Goal: Transaction & Acquisition: Purchase product/service

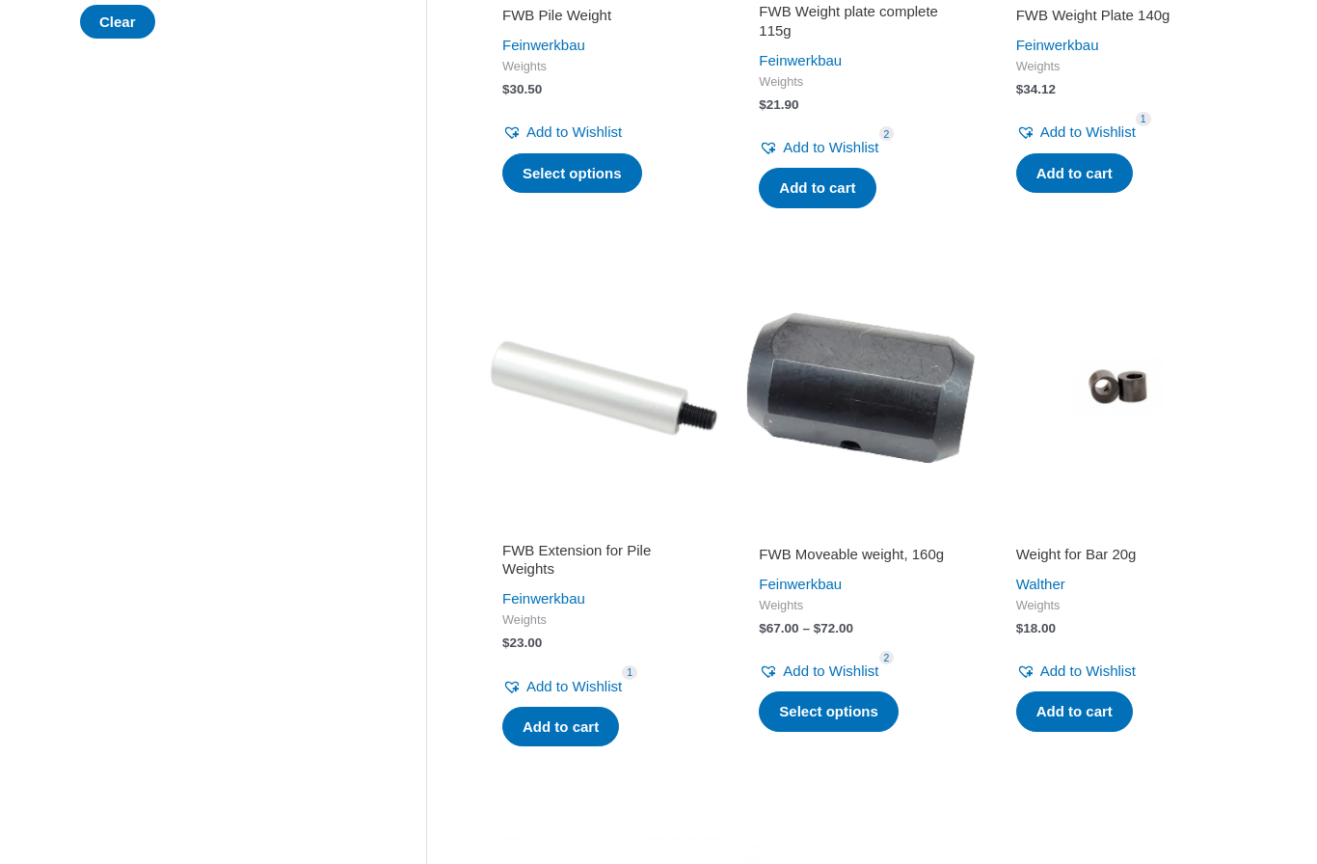
scroll to position [671, 0]
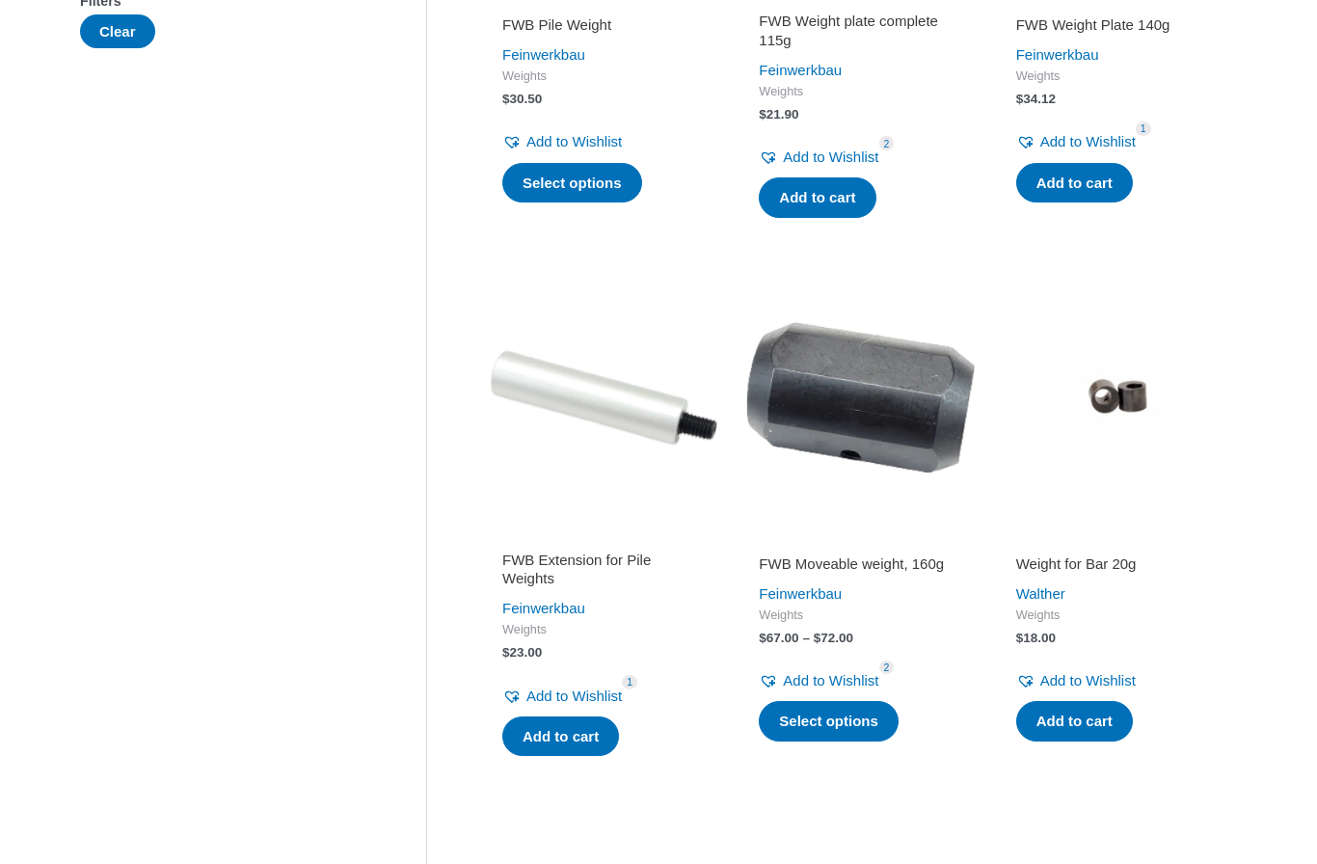
click at [884, 421] on img at bounding box center [859, 397] width 237 height 237
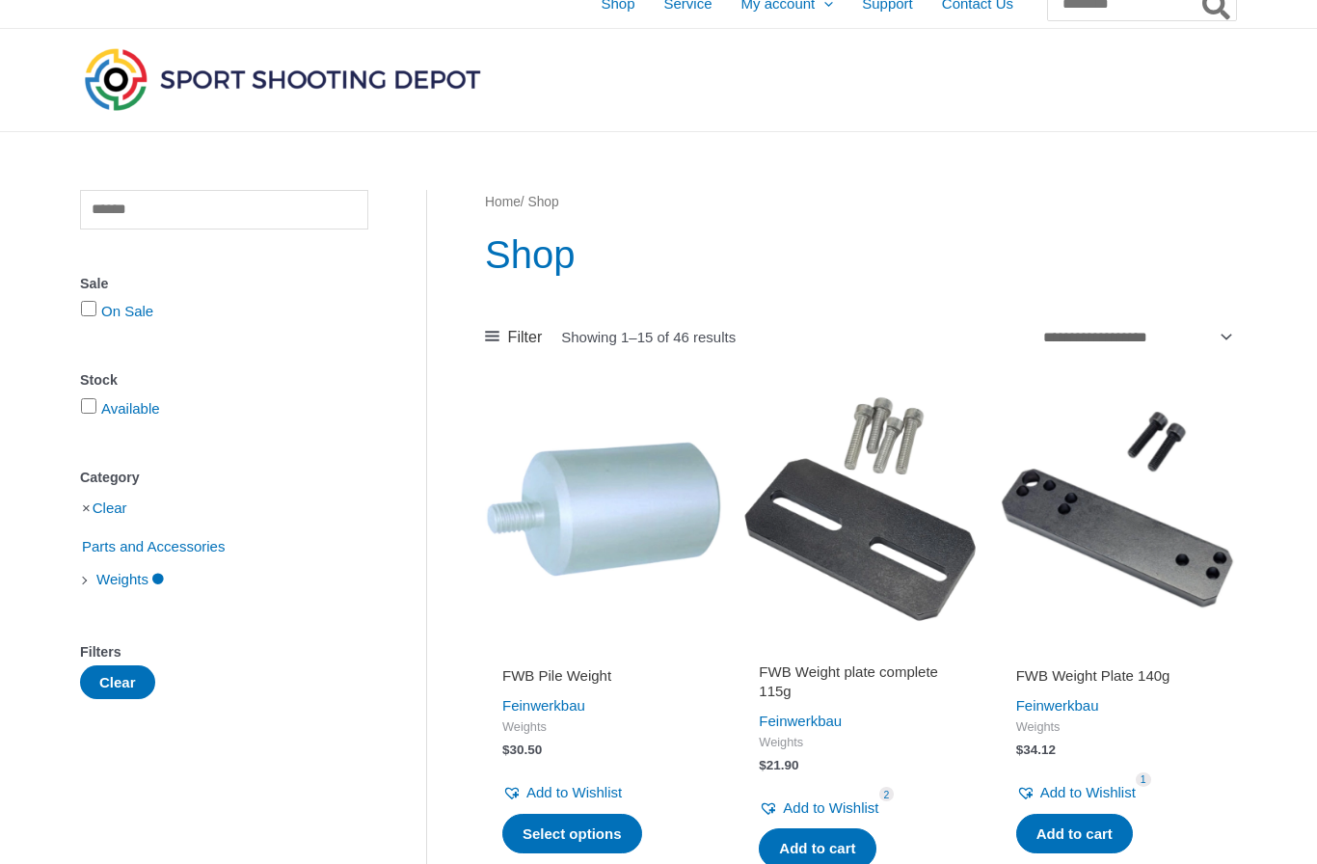
scroll to position [0, 0]
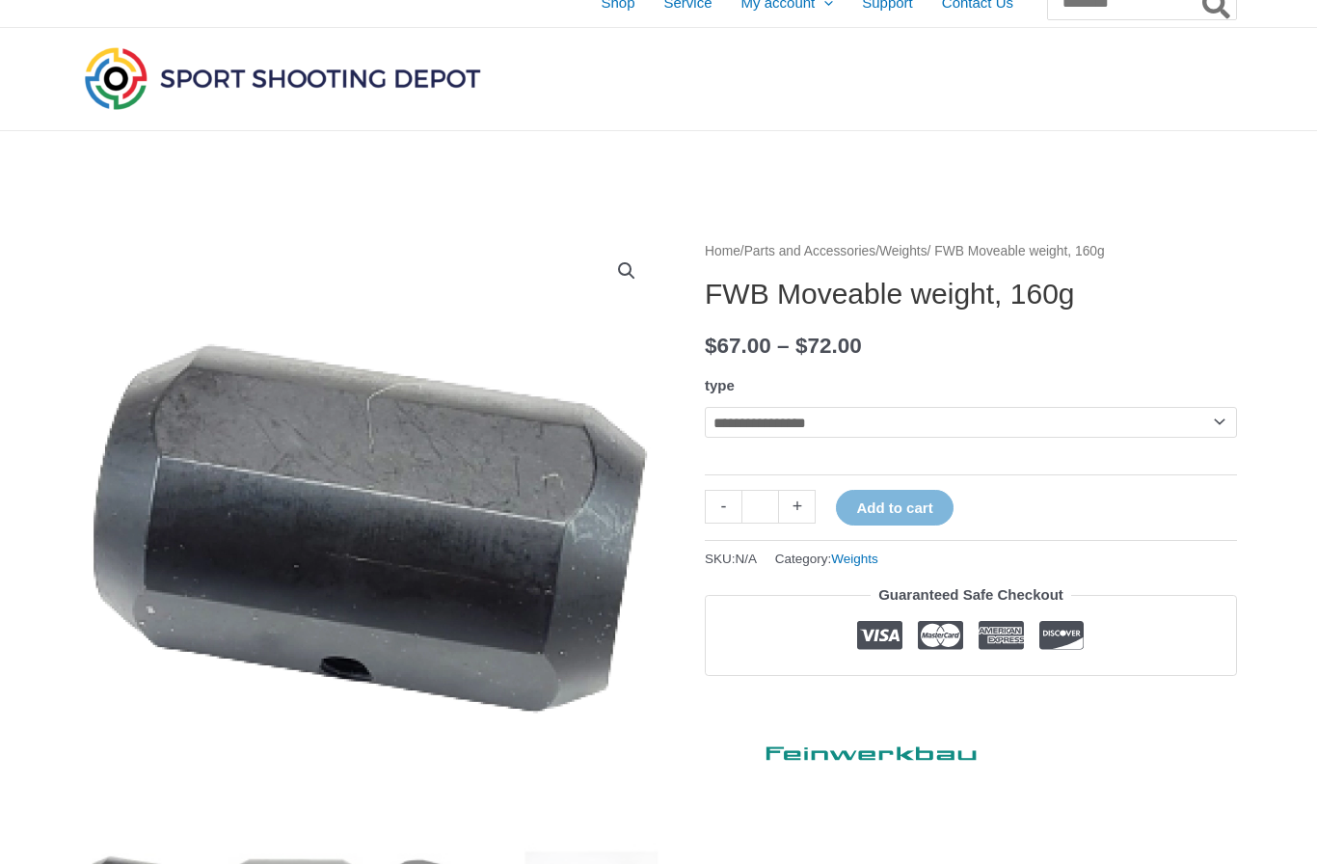
scroll to position [56, 0]
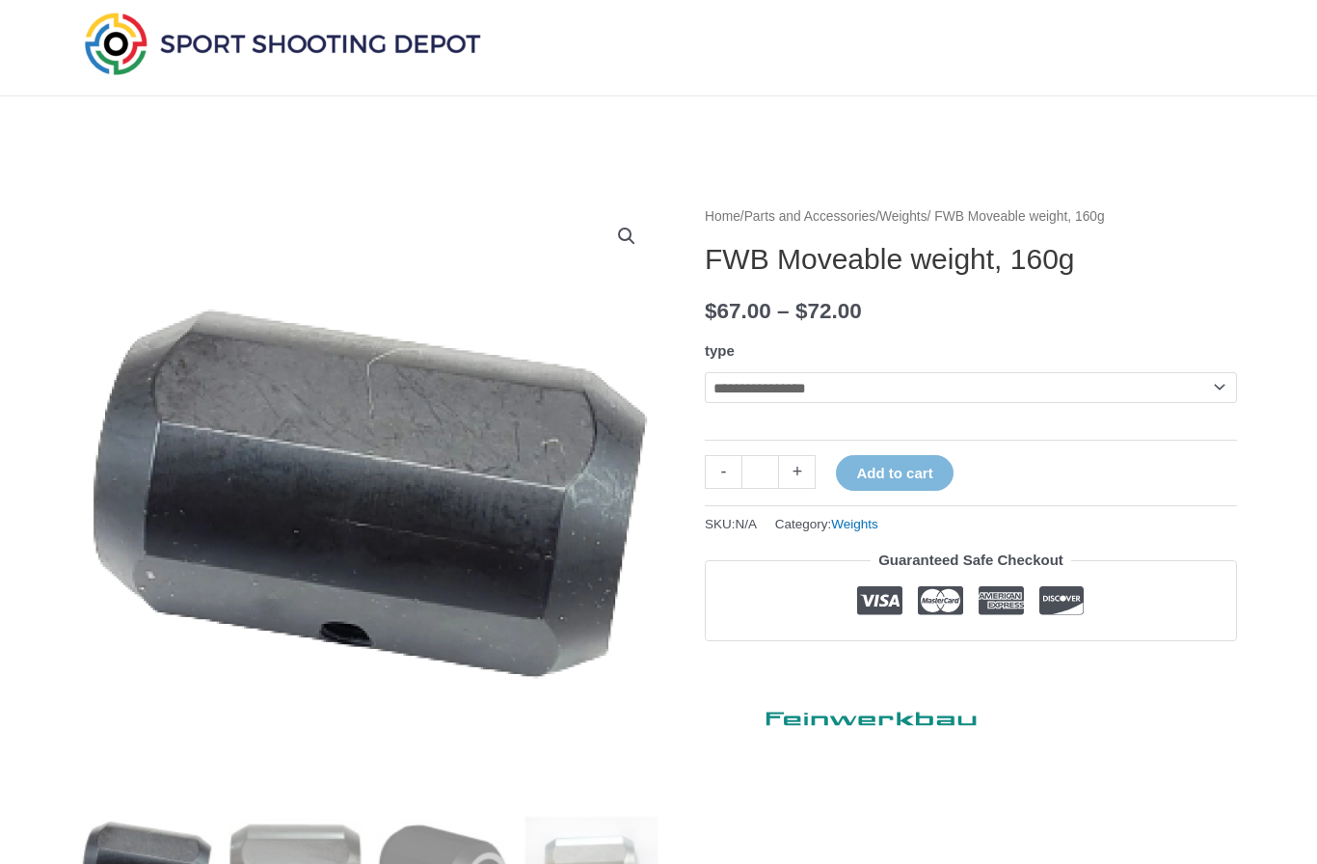
click at [1140, 398] on select "**********" at bounding box center [971, 387] width 532 height 31
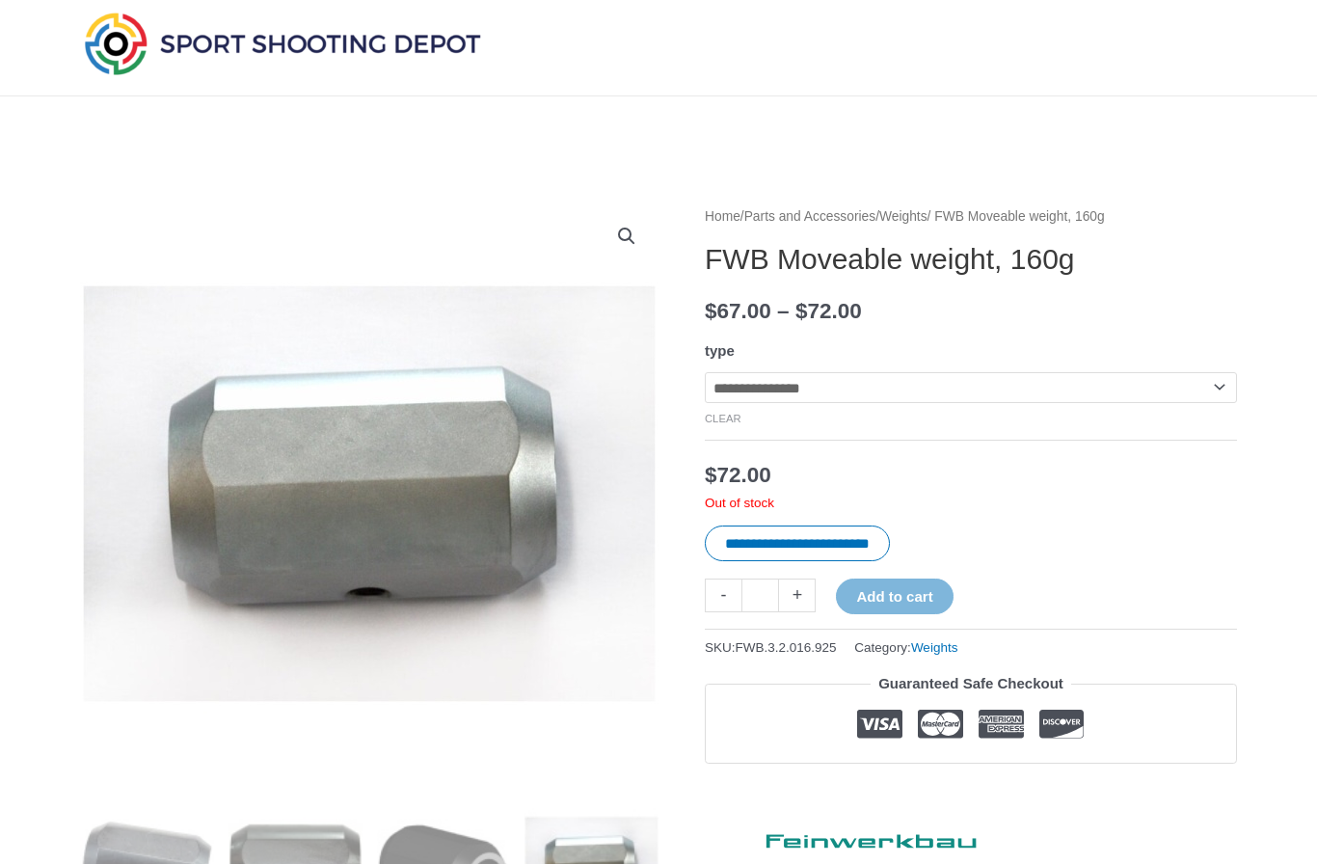
click at [1171, 393] on select "**********" at bounding box center [971, 387] width 532 height 31
select select "*********"
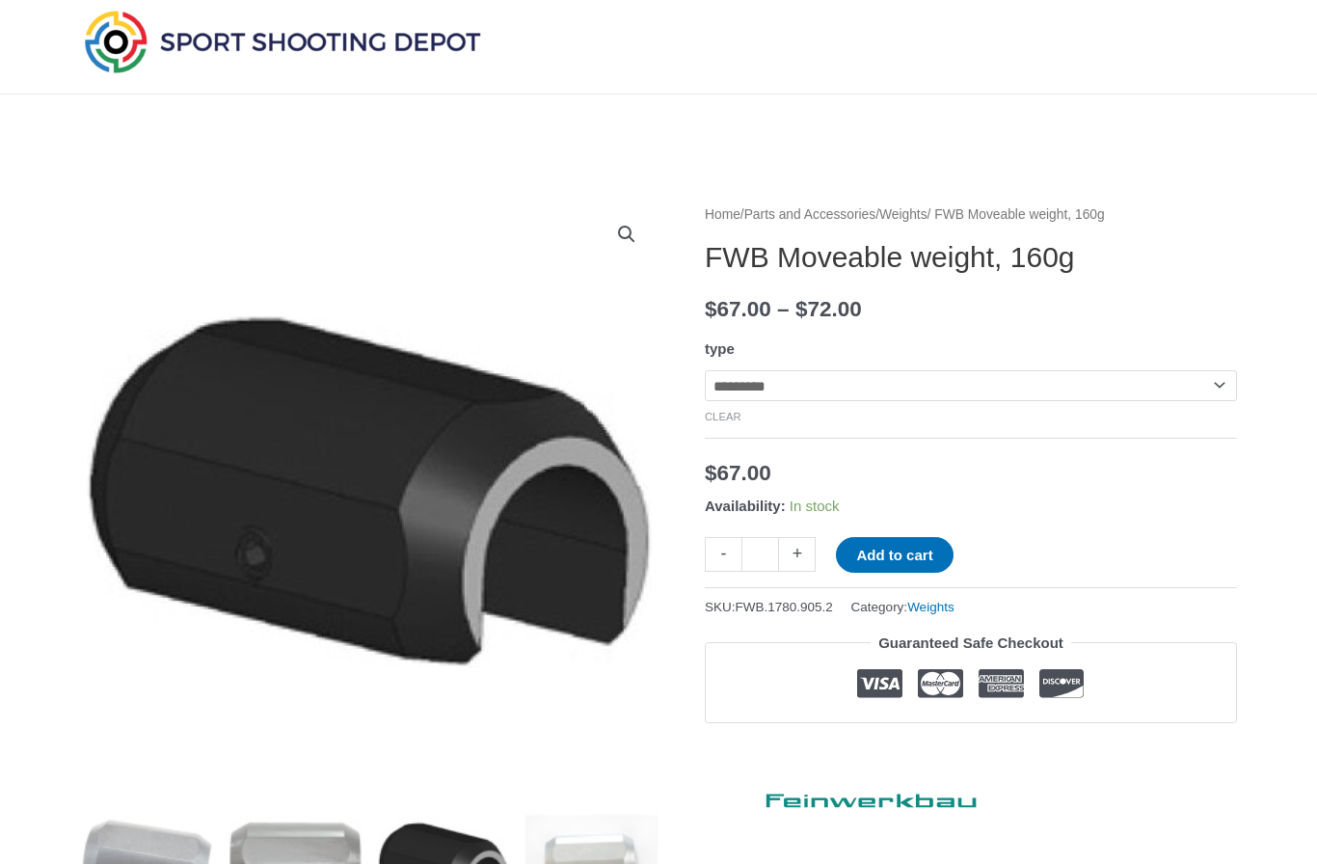
scroll to position [0, 0]
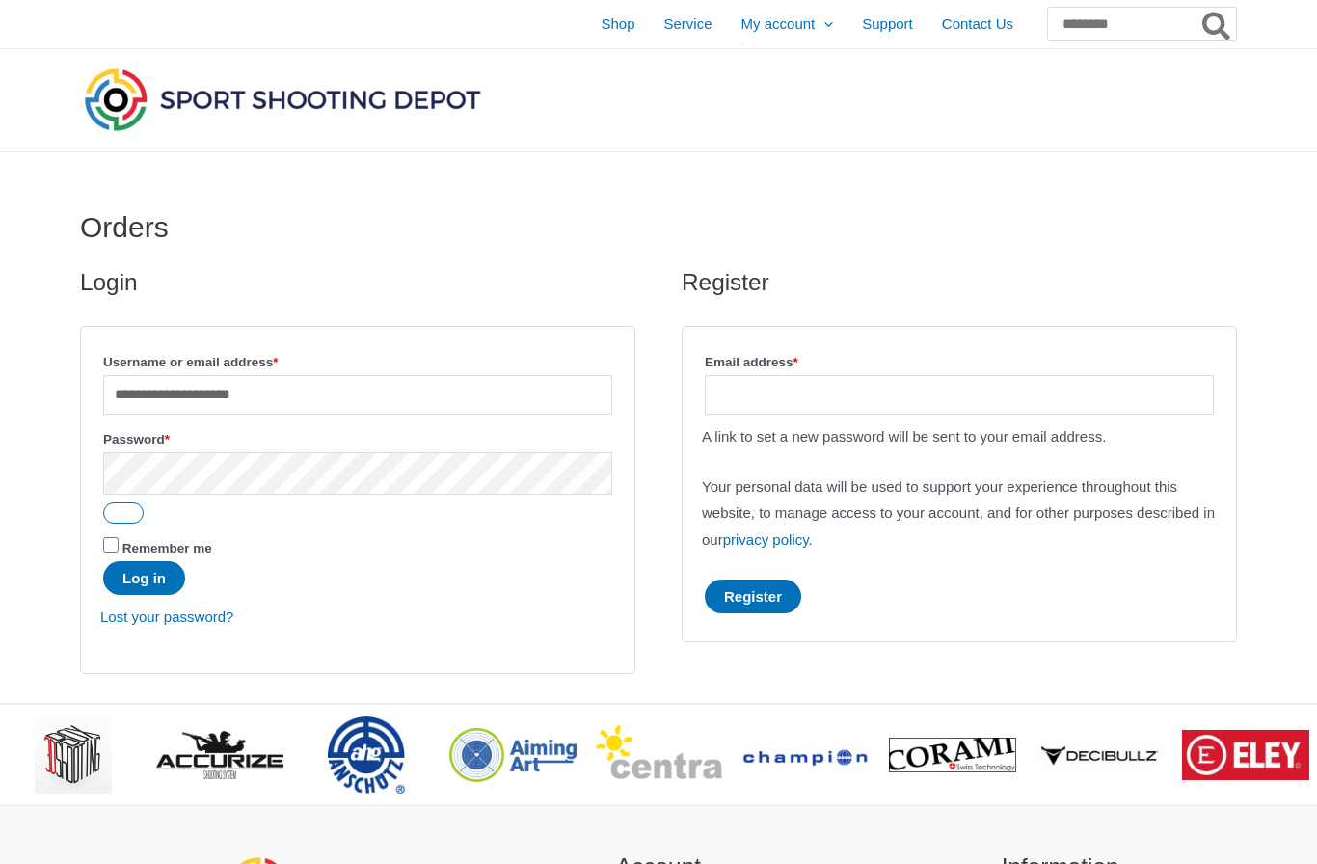
type input "**********"
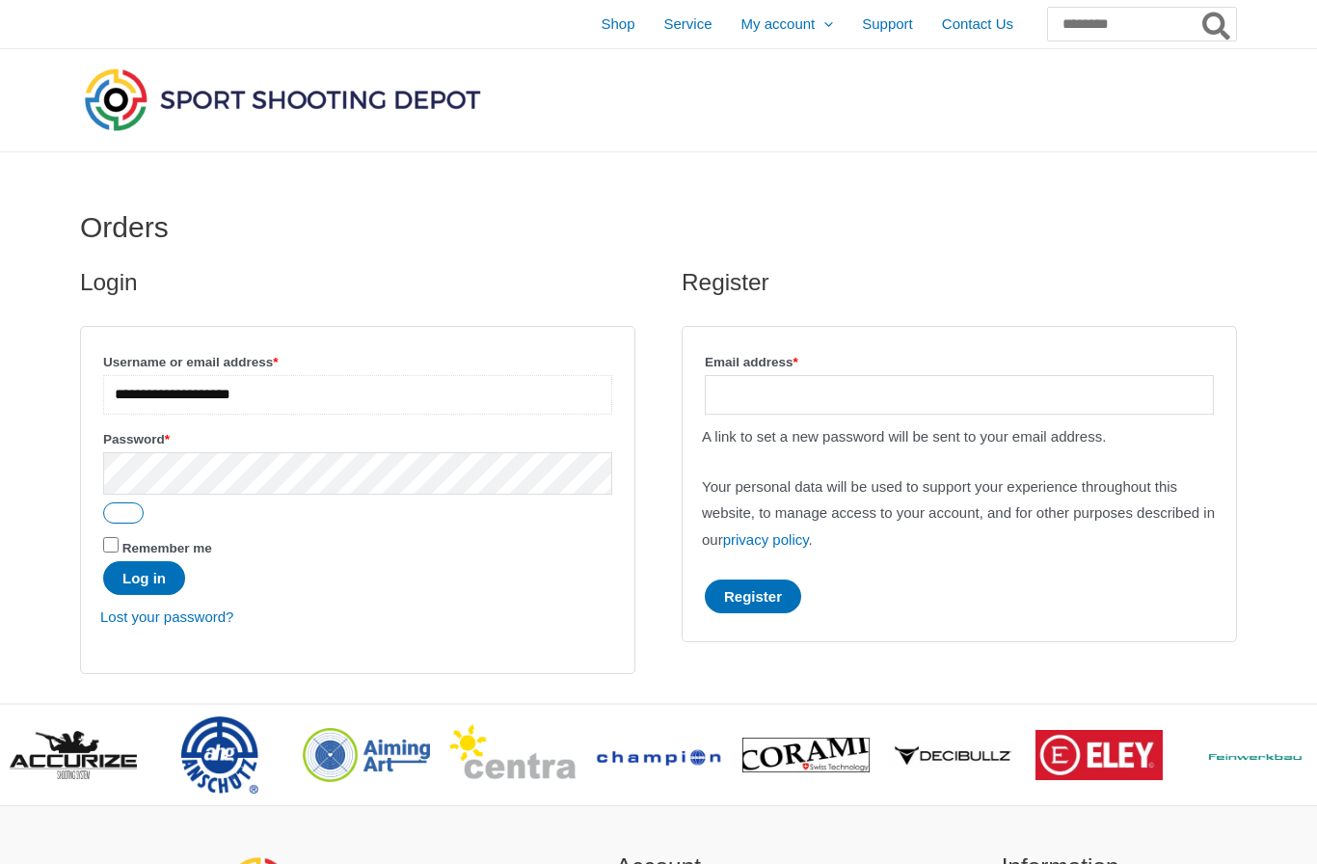
click at [147, 581] on button "Log in" at bounding box center [144, 578] width 82 height 34
click at [134, 582] on button "Log in" at bounding box center [144, 578] width 82 height 34
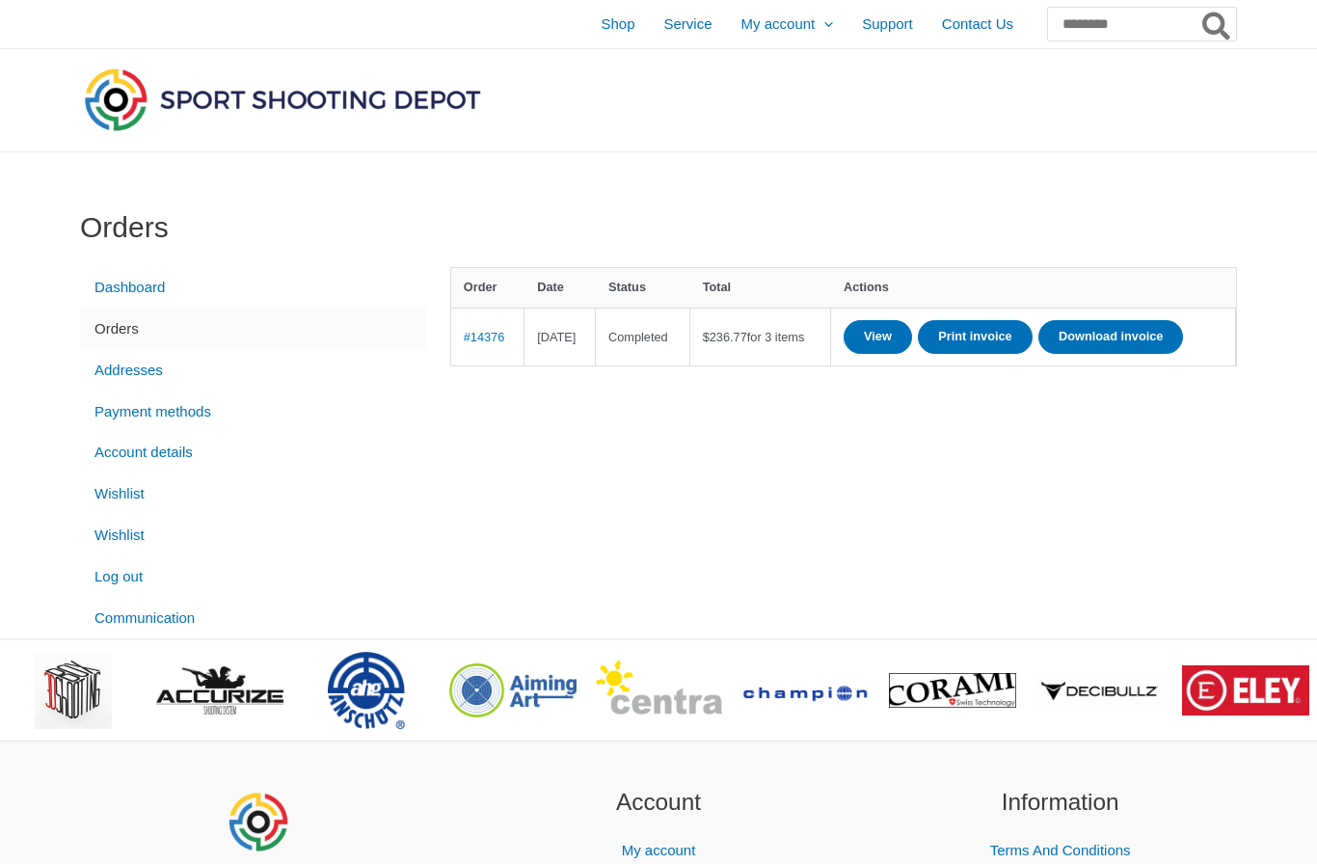
click at [600, 34] on span "Shop" at bounding box center [617, 24] width 34 height 48
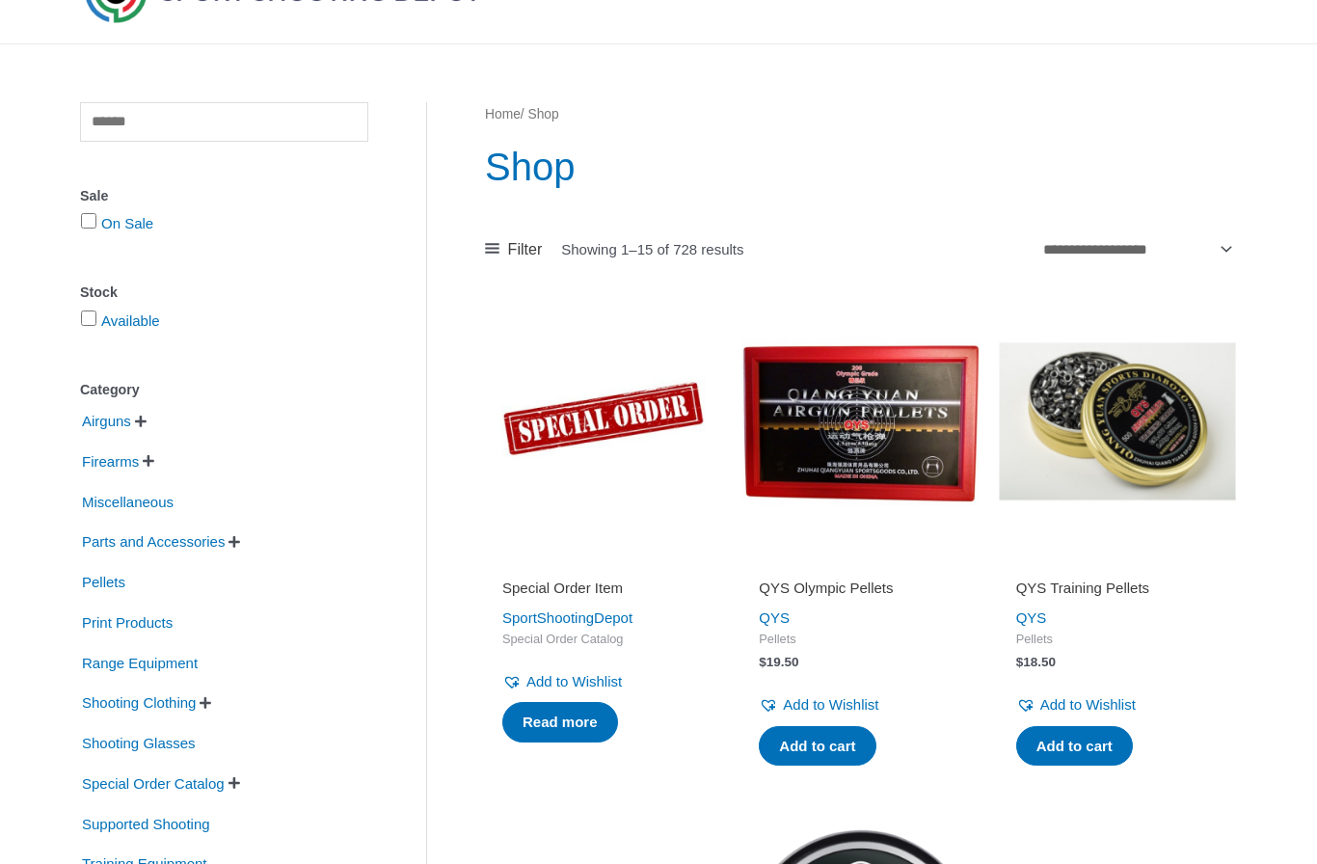
scroll to position [115, 0]
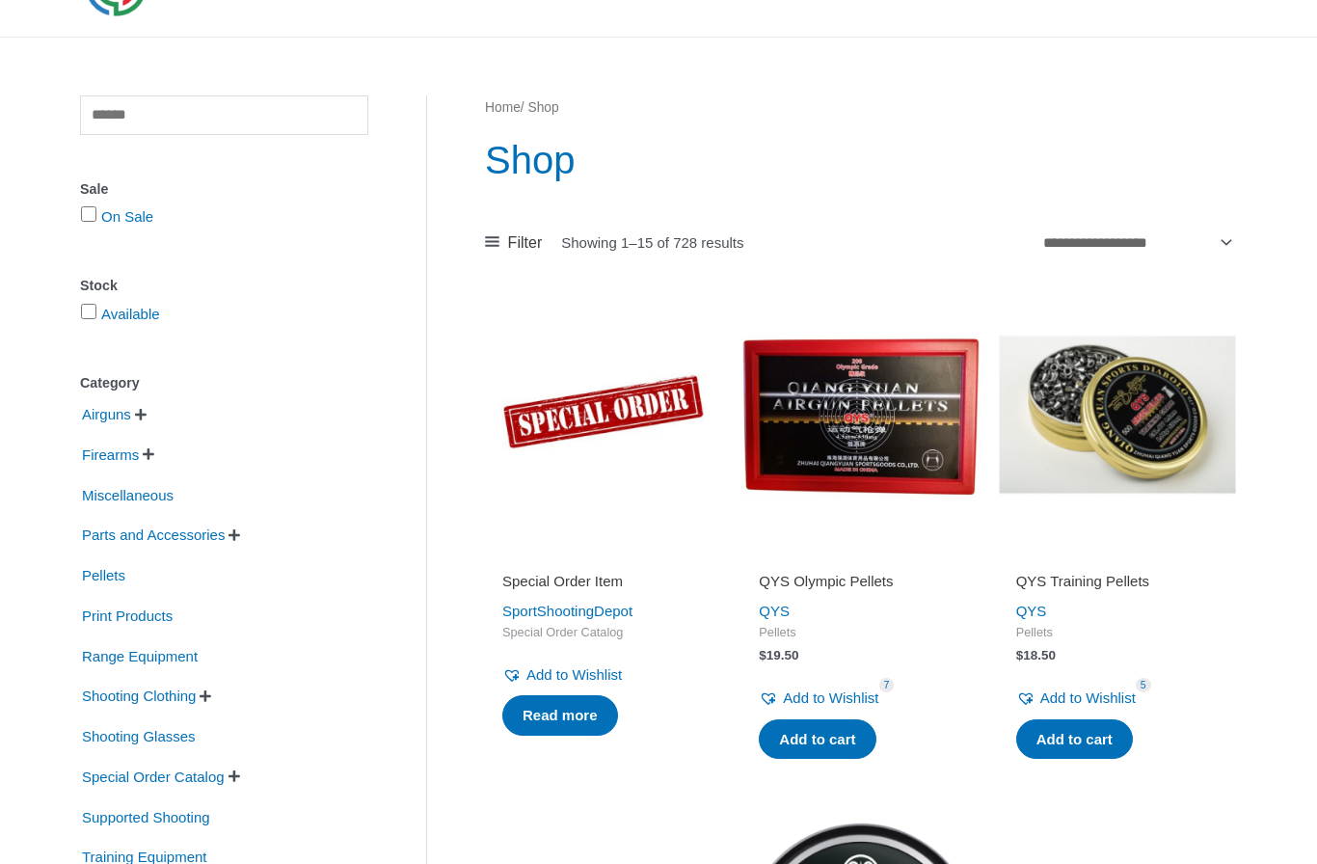
click at [1106, 734] on link "Add to cart" at bounding box center [1074, 739] width 117 height 40
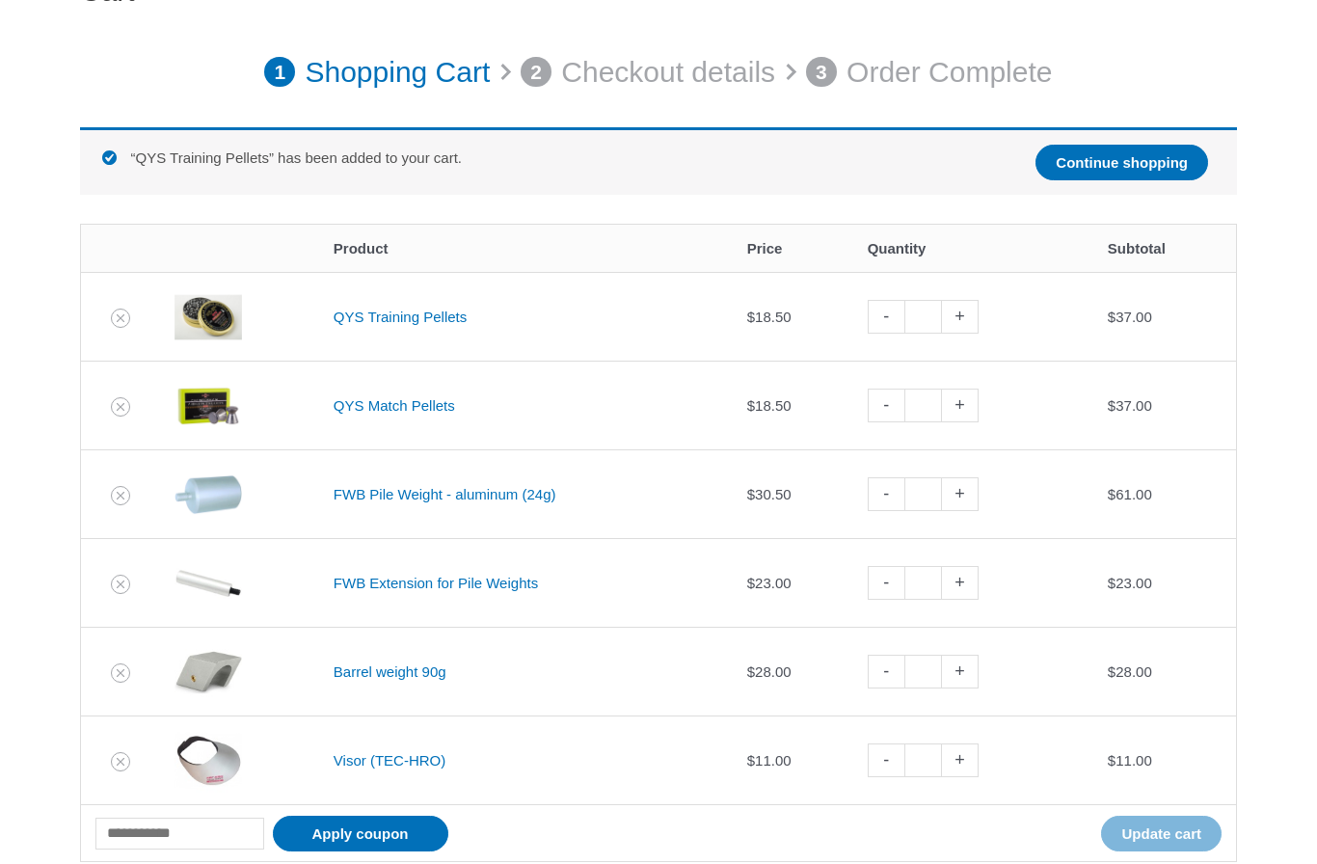
scroll to position [238, 0]
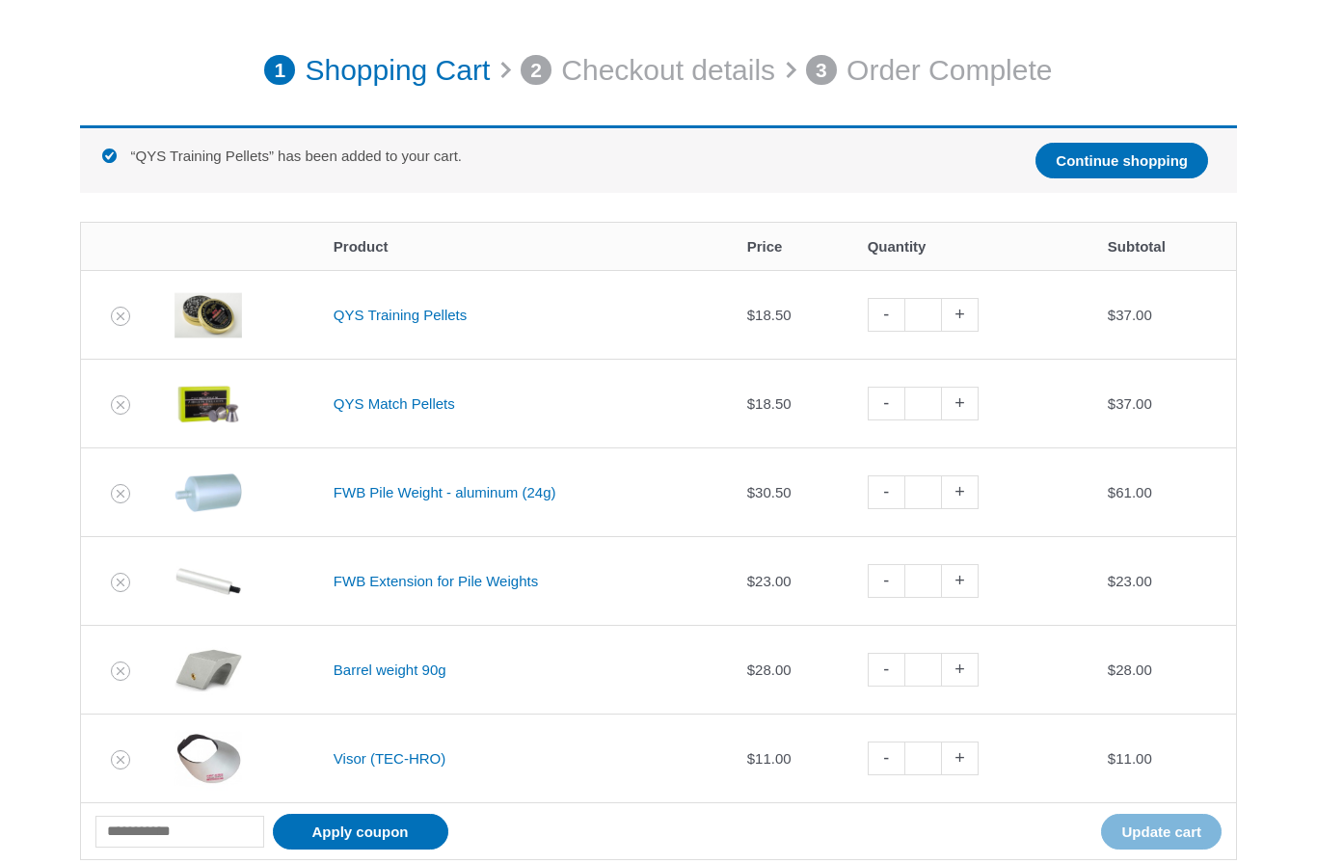
click at [890, 323] on link "-" at bounding box center [885, 315] width 37 height 34
type input "*"
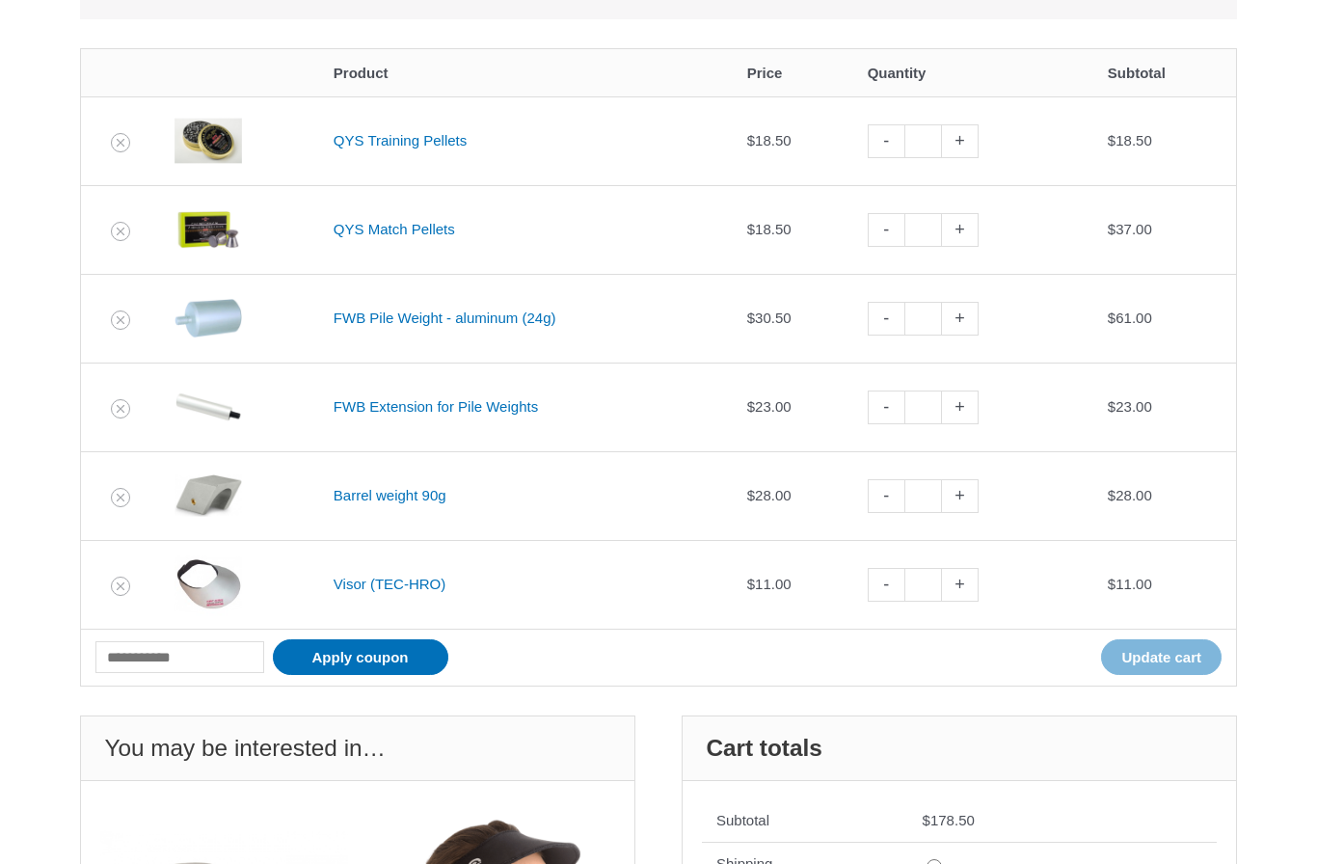
scroll to position [384, 0]
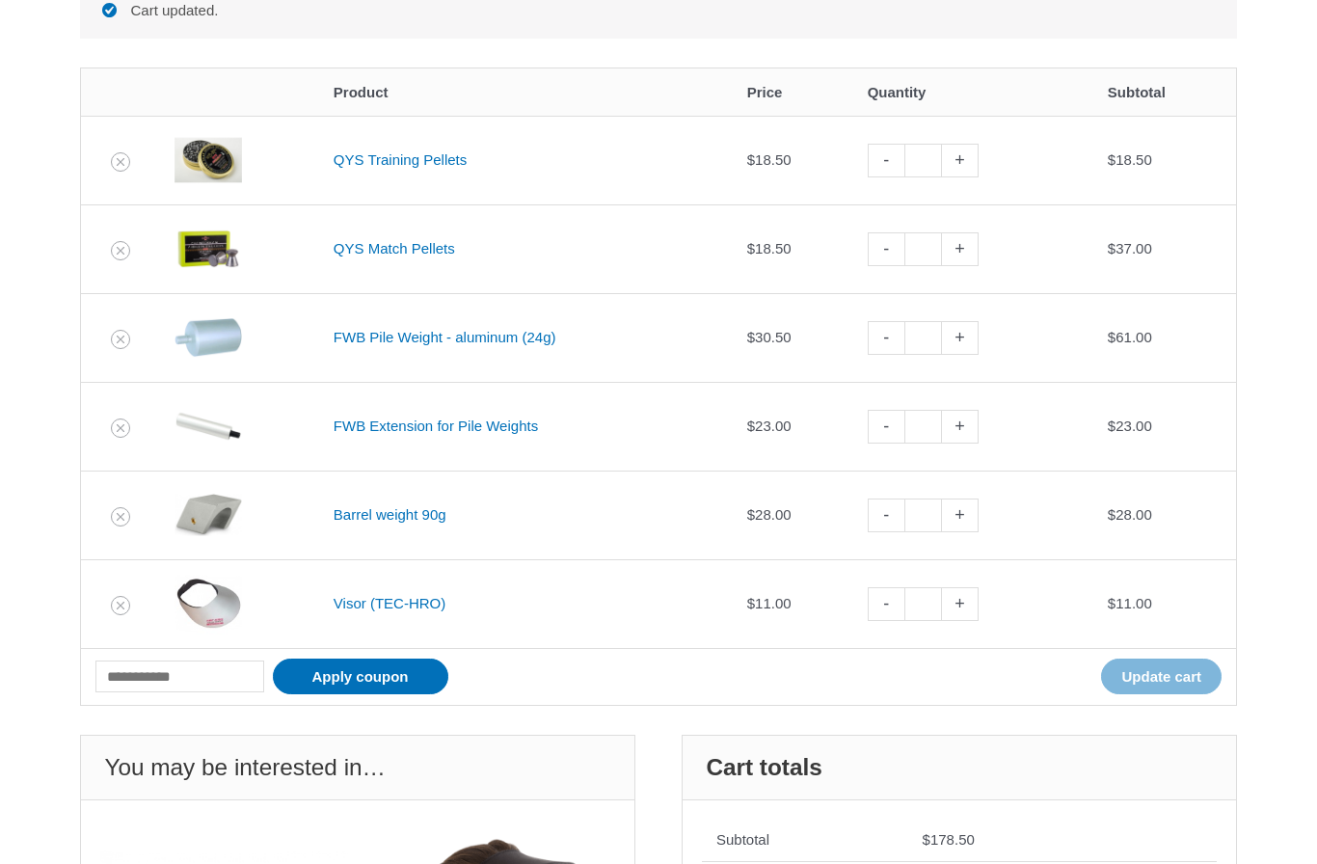
click at [964, 250] on link "+" at bounding box center [960, 249] width 37 height 34
type input "*"
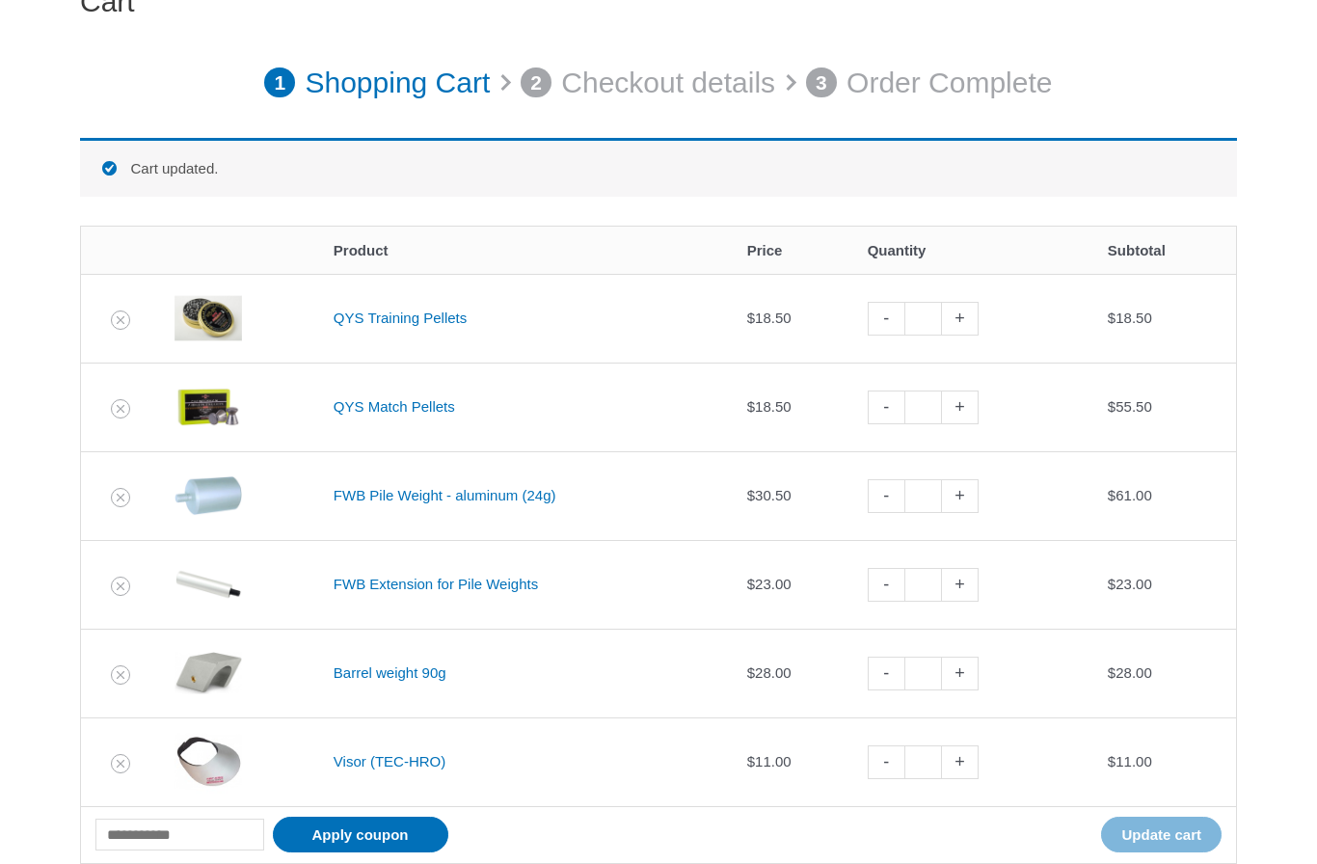
scroll to position [225, 0]
click at [880, 410] on link "-" at bounding box center [885, 408] width 37 height 34
type input "*"
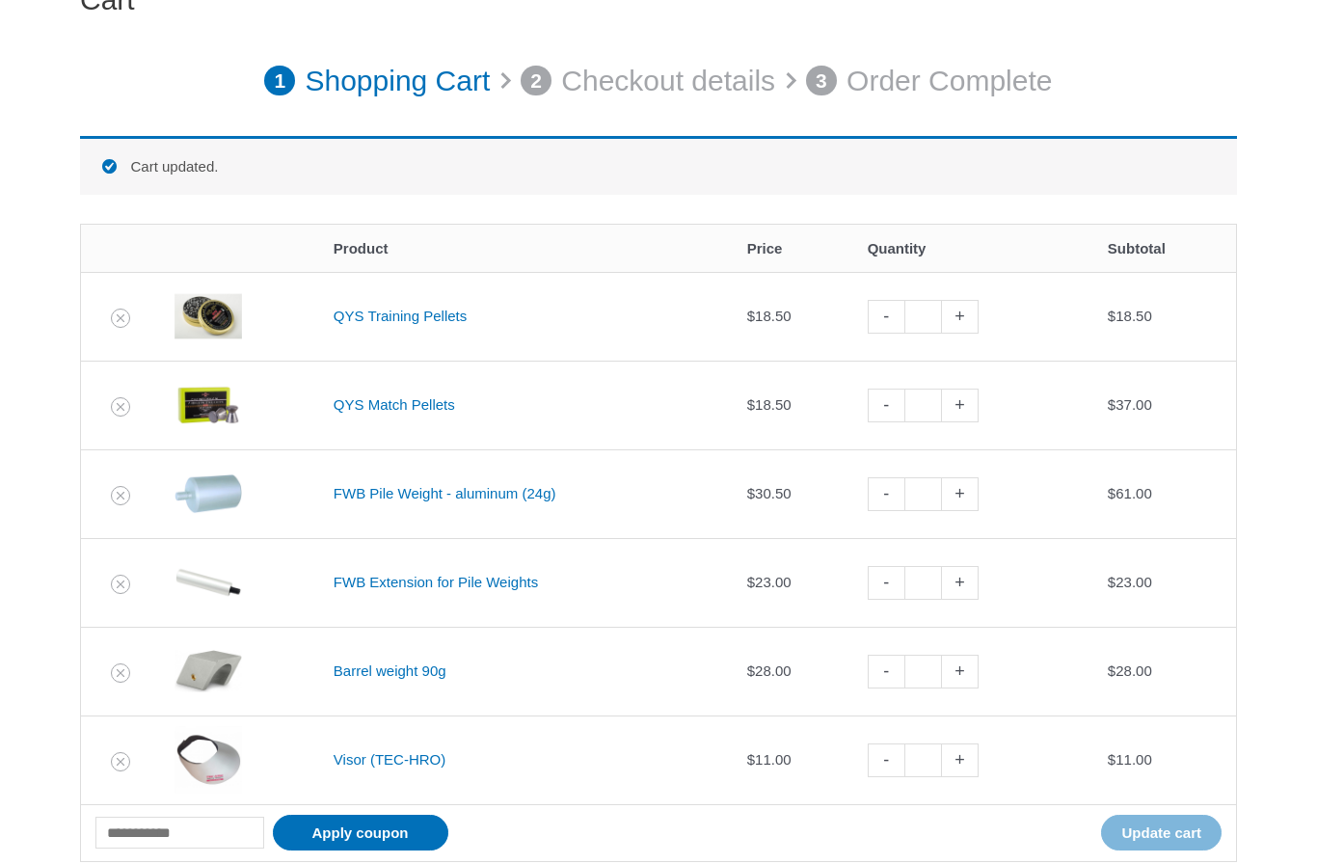
scroll to position [203, 0]
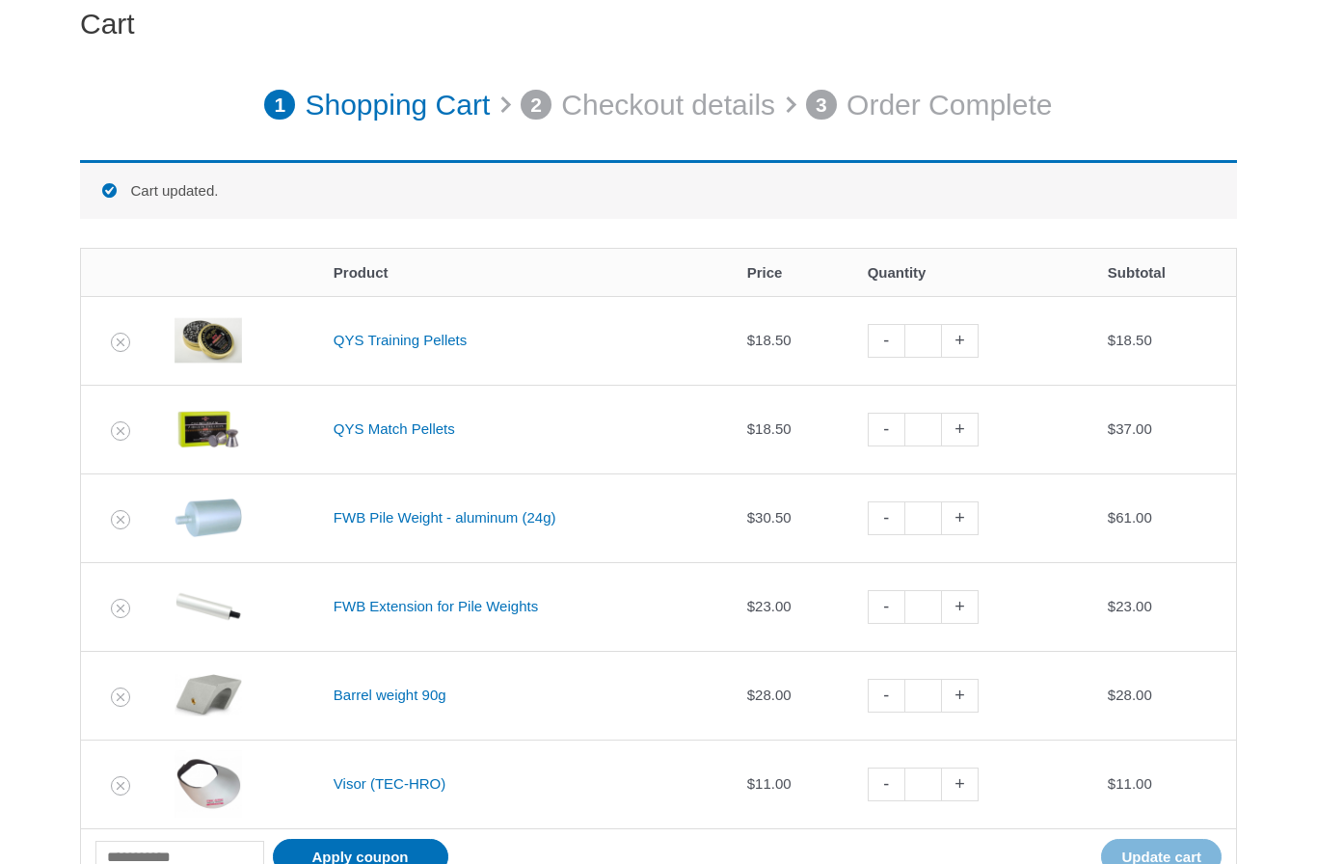
click at [969, 434] on link "+" at bounding box center [960, 430] width 37 height 34
type input "*"
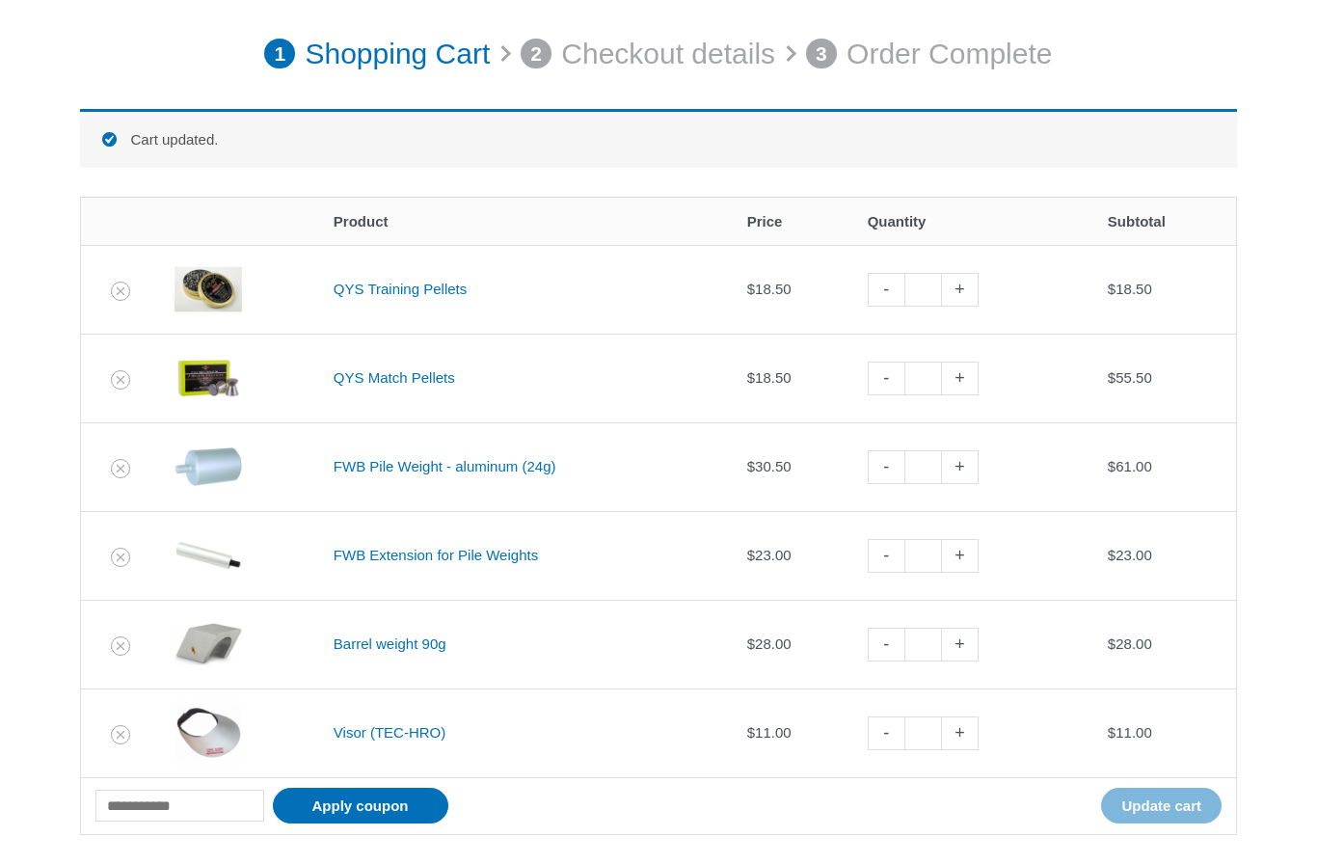
scroll to position [266, 0]
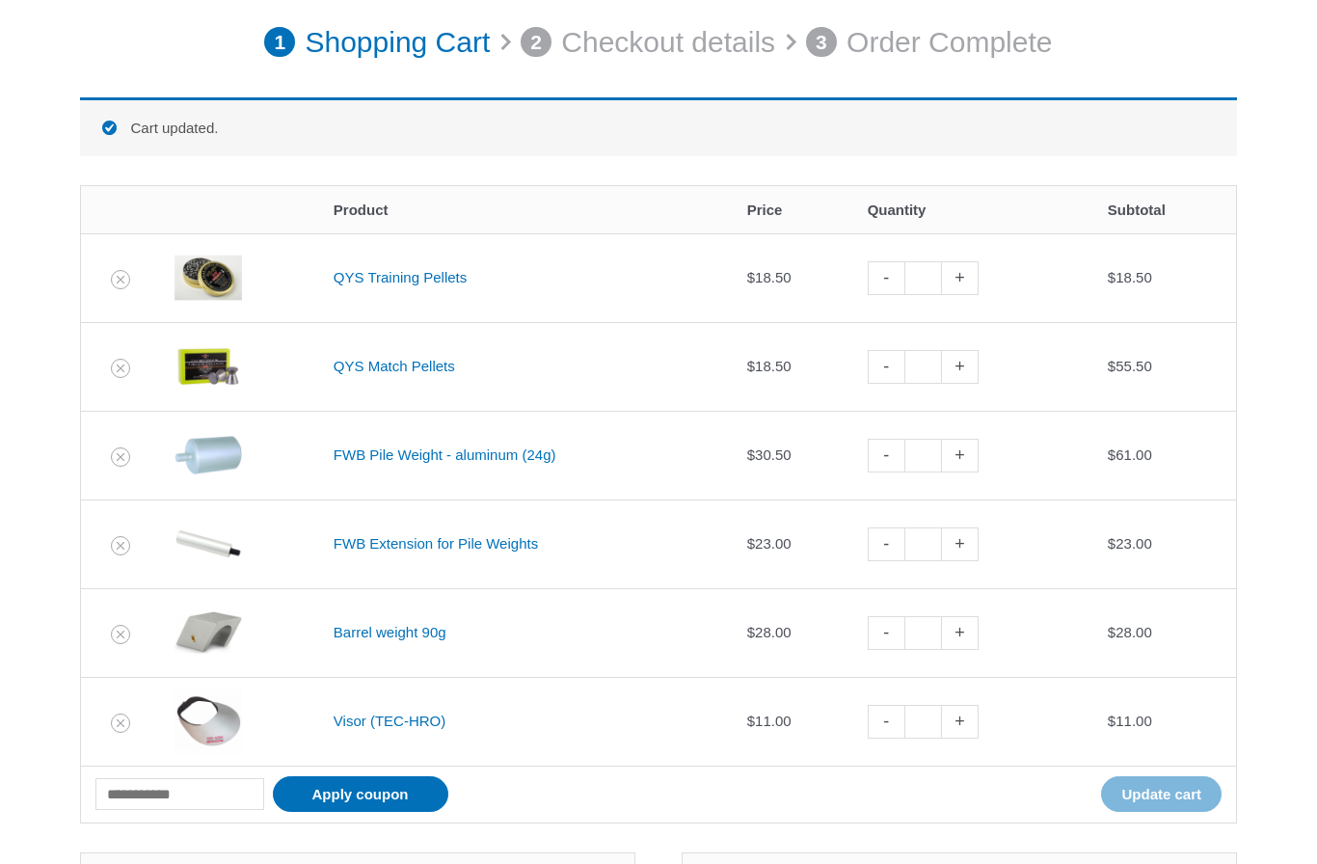
click at [974, 274] on link "+" at bounding box center [960, 278] width 37 height 34
type input "*"
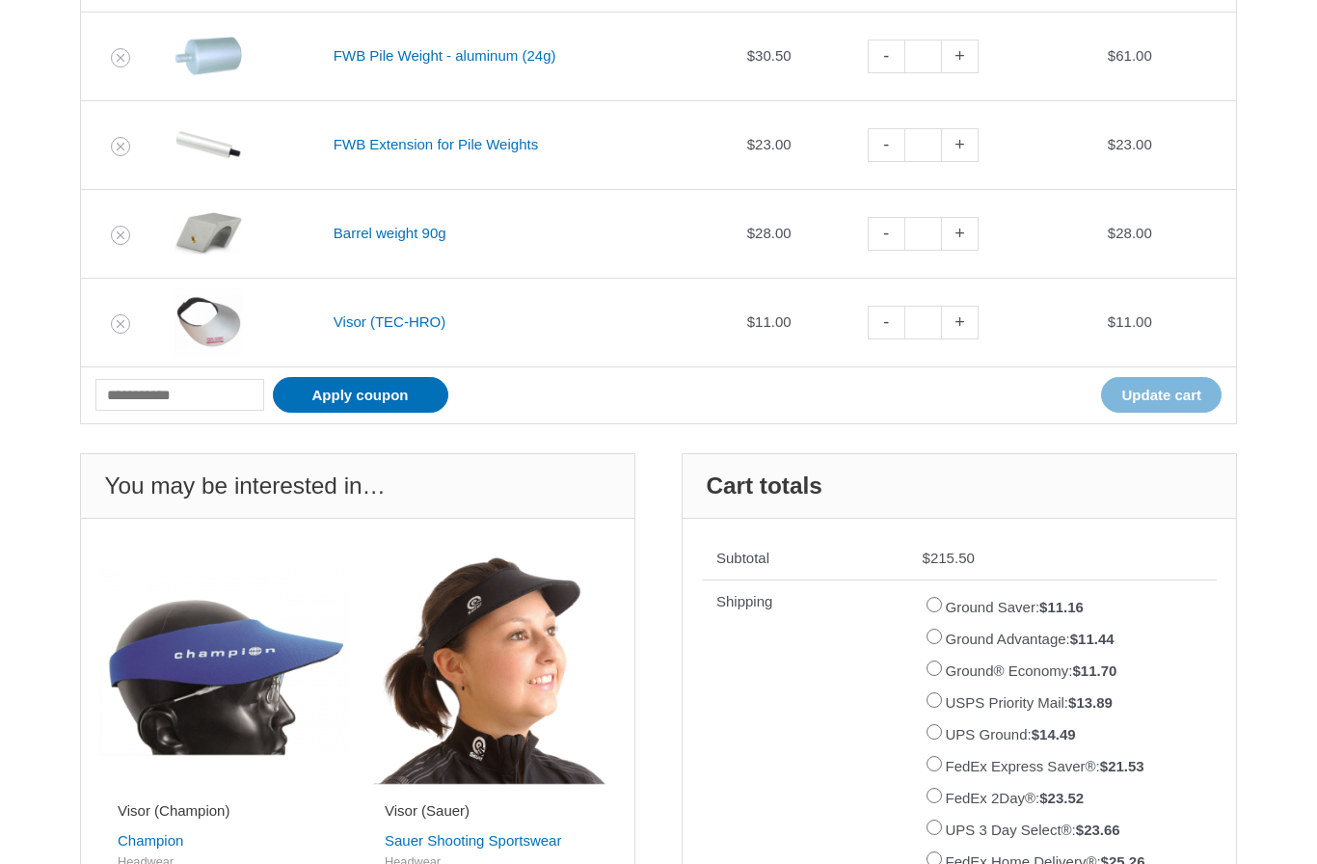
scroll to position [658, 0]
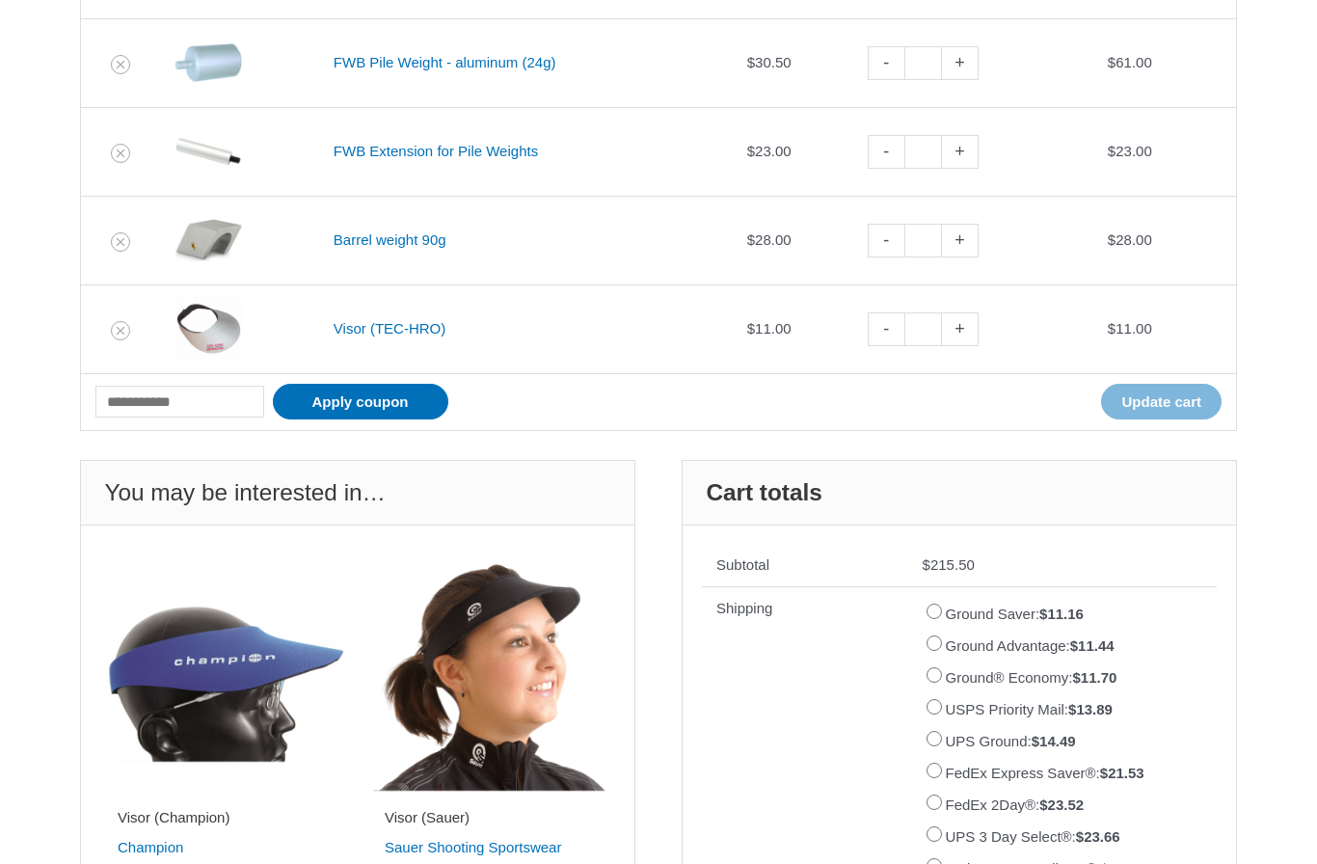
click at [946, 733] on label "UPS Ground: $ 14.49" at bounding box center [1011, 741] width 130 height 16
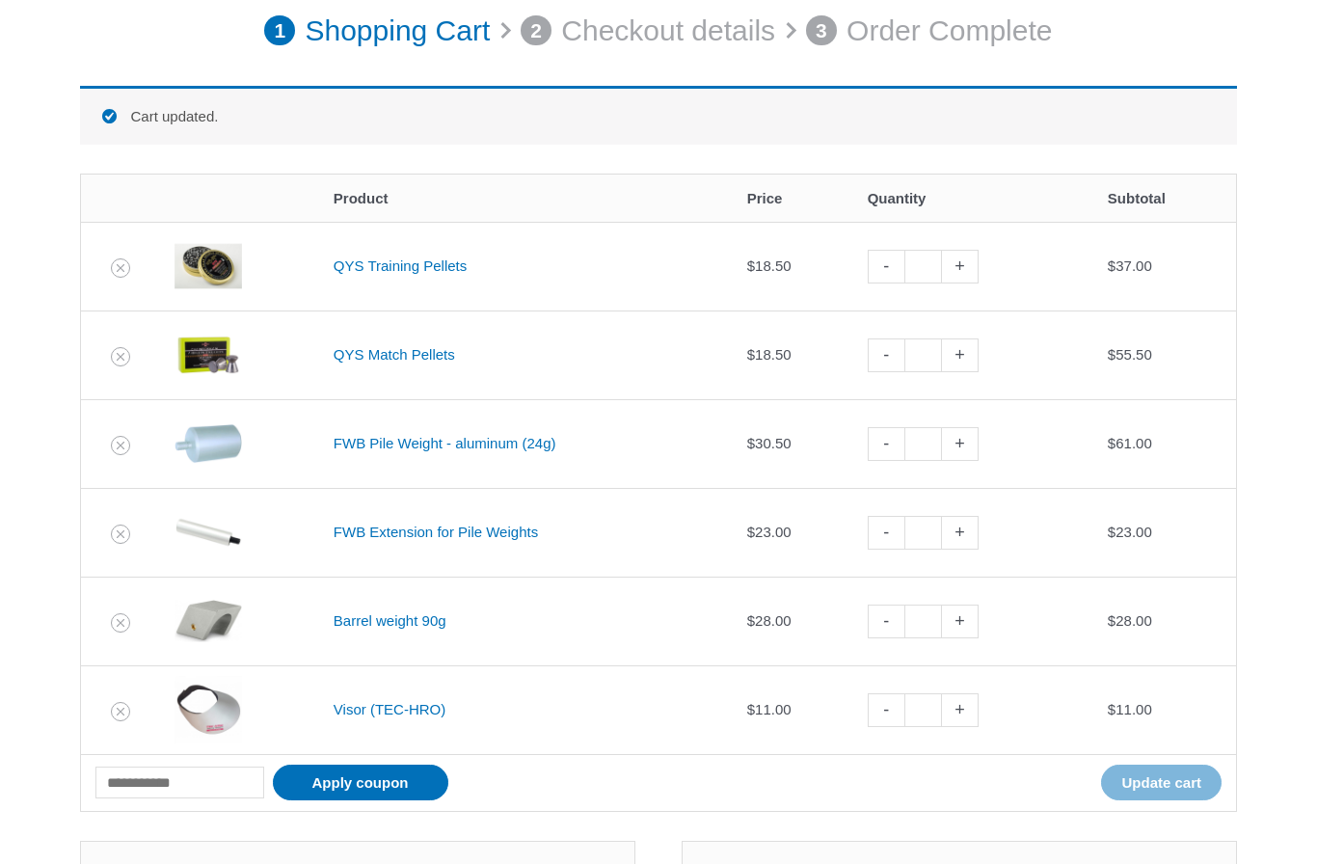
scroll to position [260, 0]
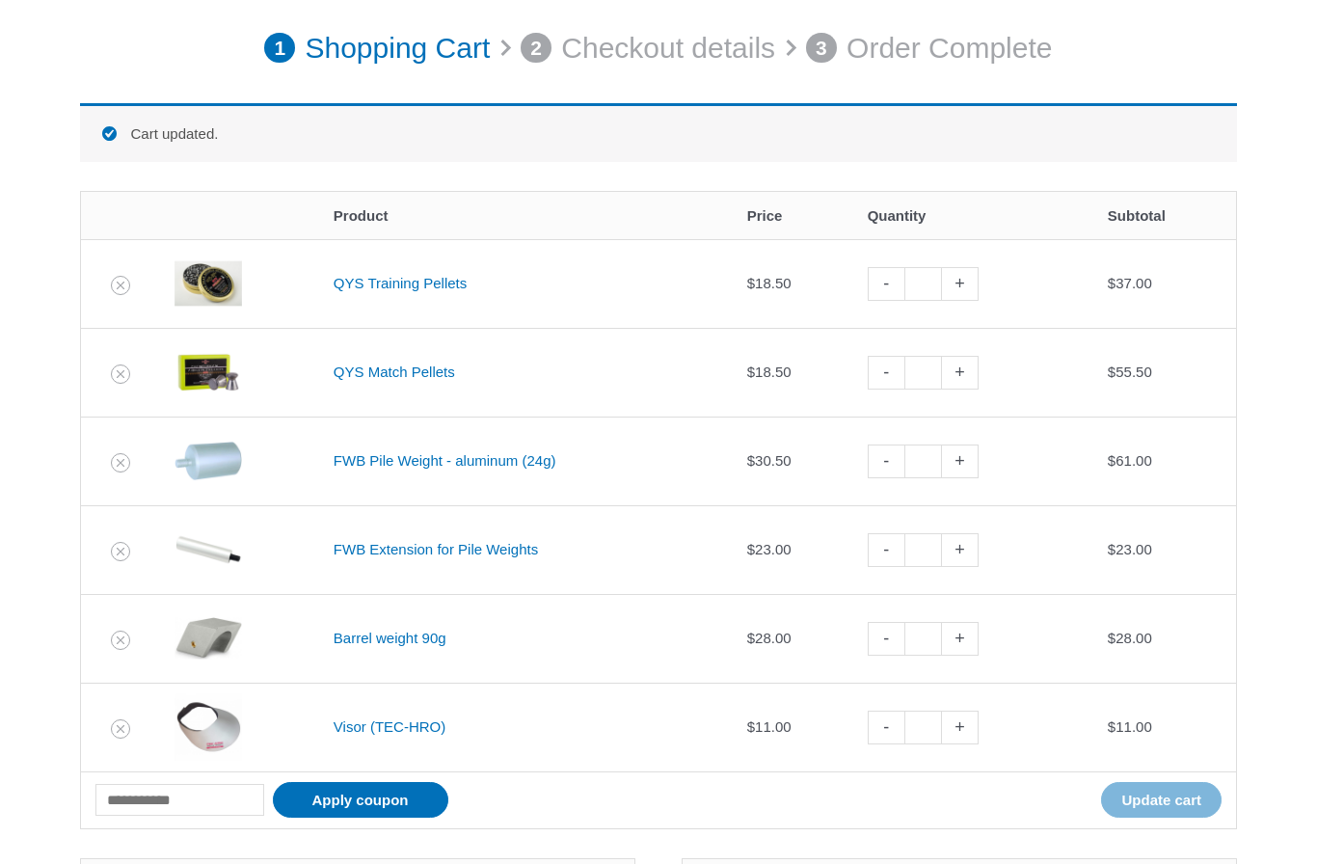
click at [353, 290] on link "QYS Training Pellets" at bounding box center [399, 283] width 133 height 16
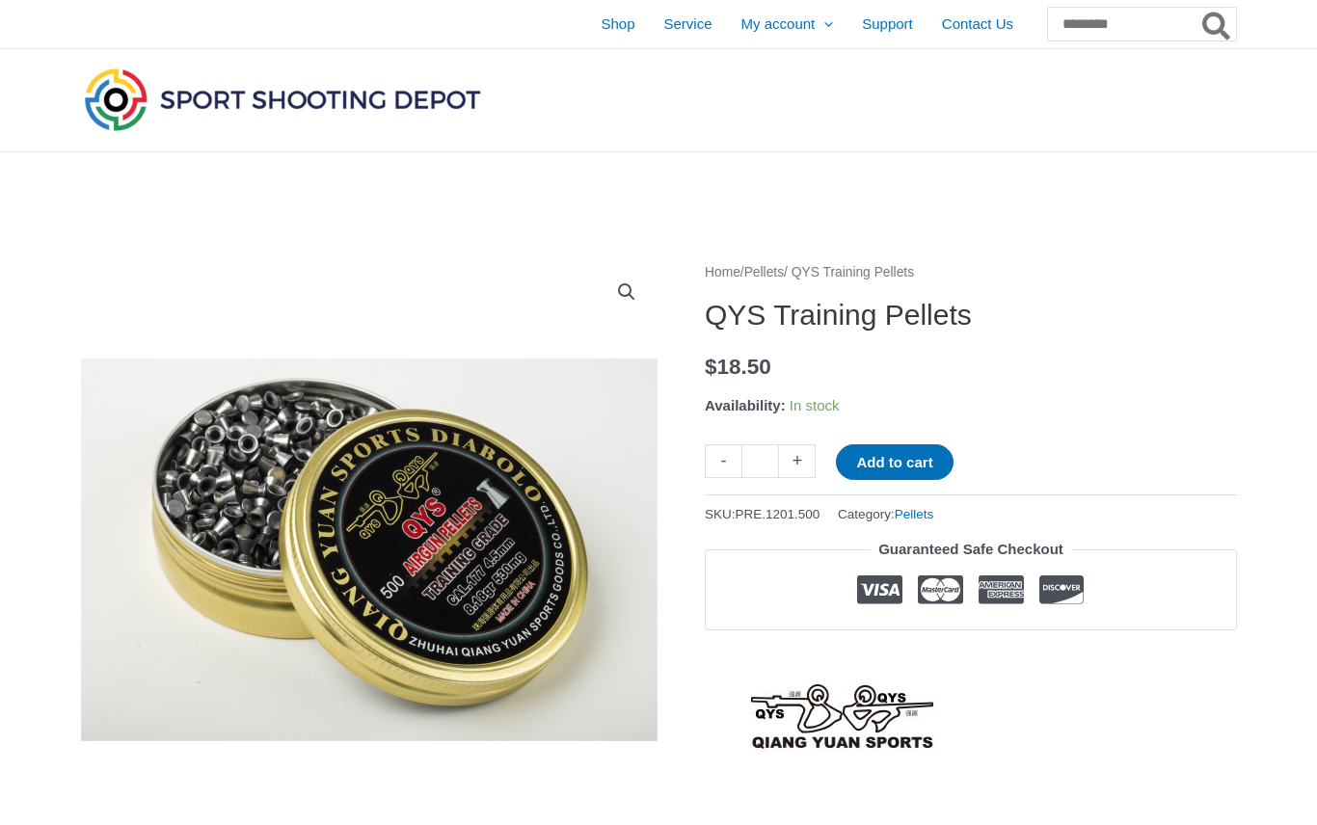
click at [914, 464] on button "Add to cart" at bounding box center [894, 462] width 117 height 36
click at [1026, 454] on link "View cart" at bounding box center [1010, 460] width 70 height 33
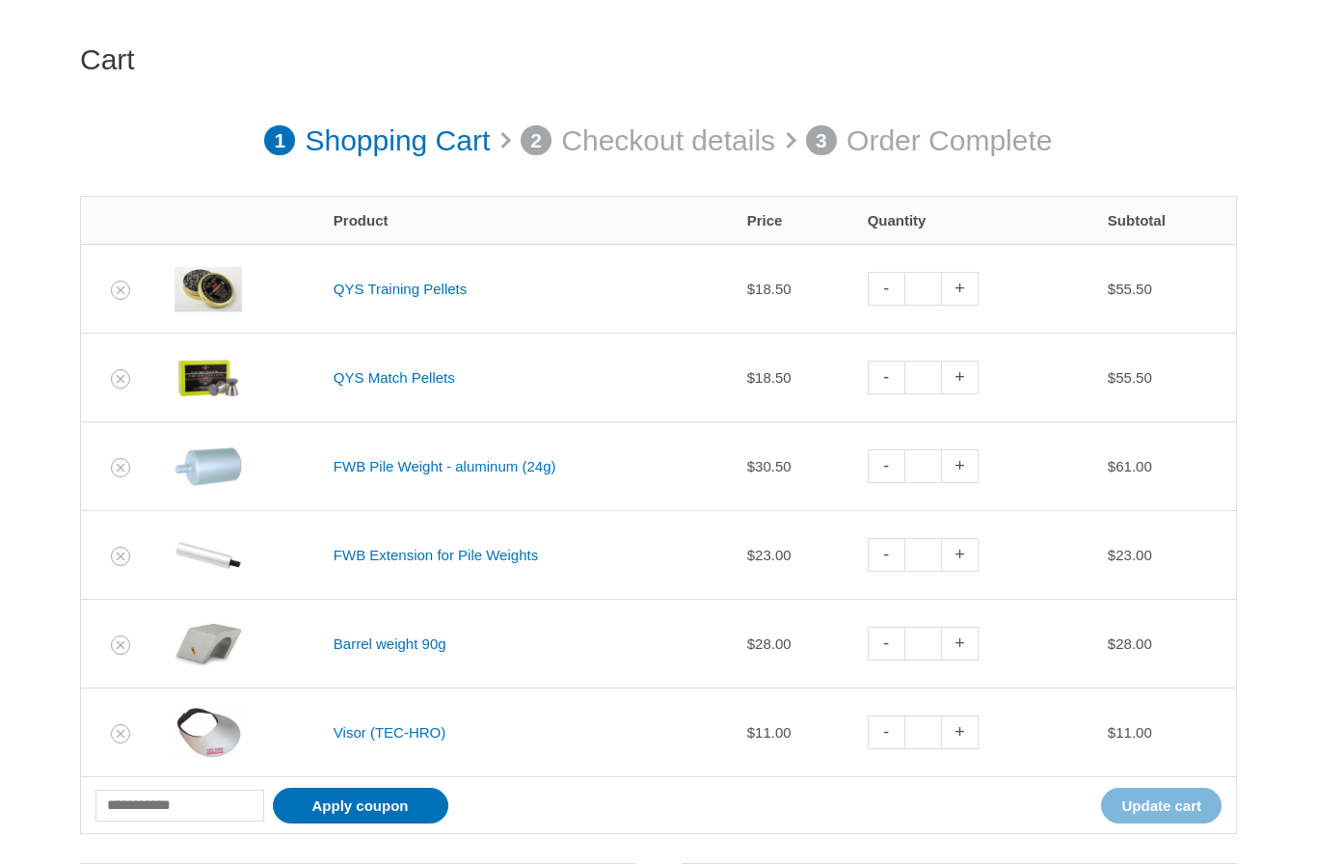
scroll to position [167, 0]
click at [977, 378] on link "+" at bounding box center [960, 378] width 37 height 34
type input "*"
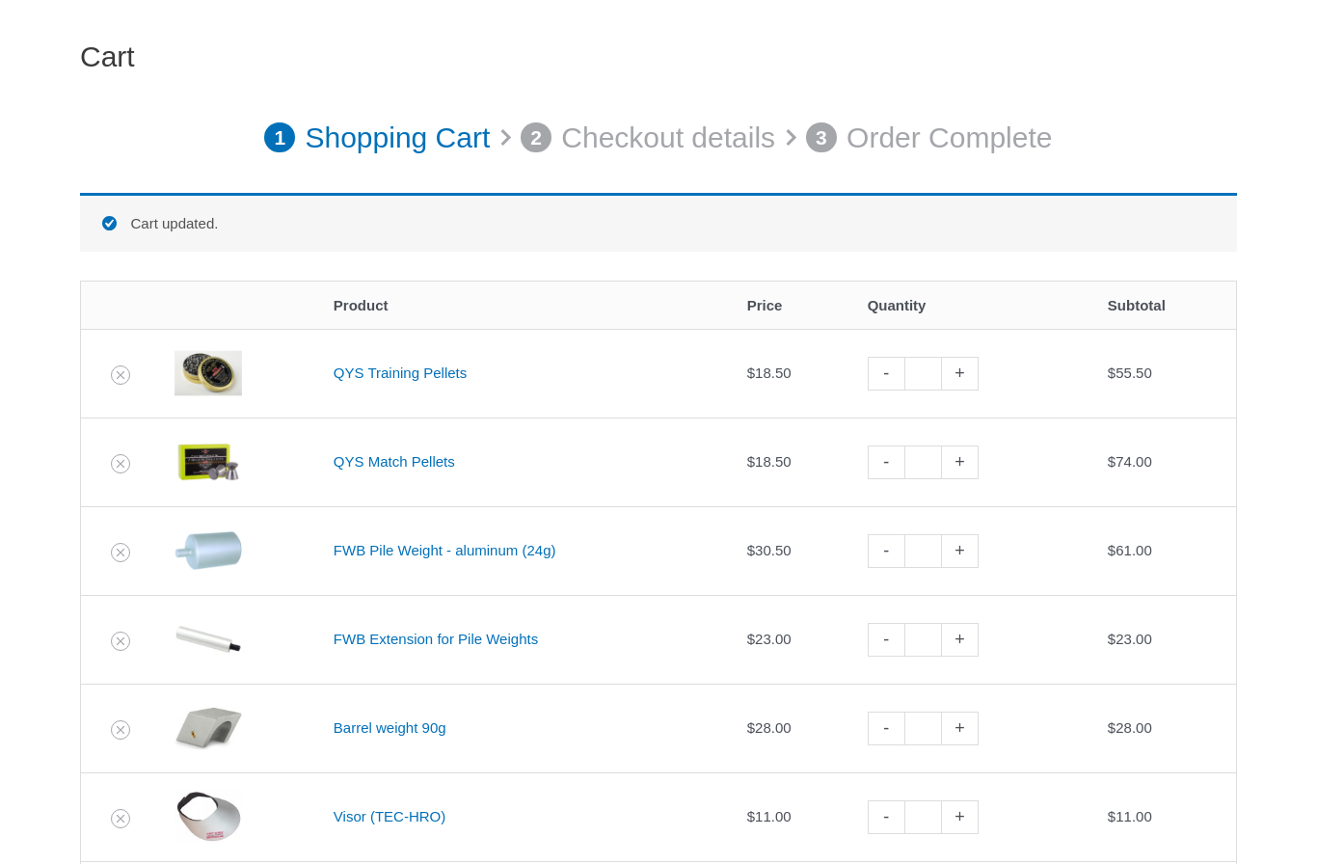
scroll to position [150, 0]
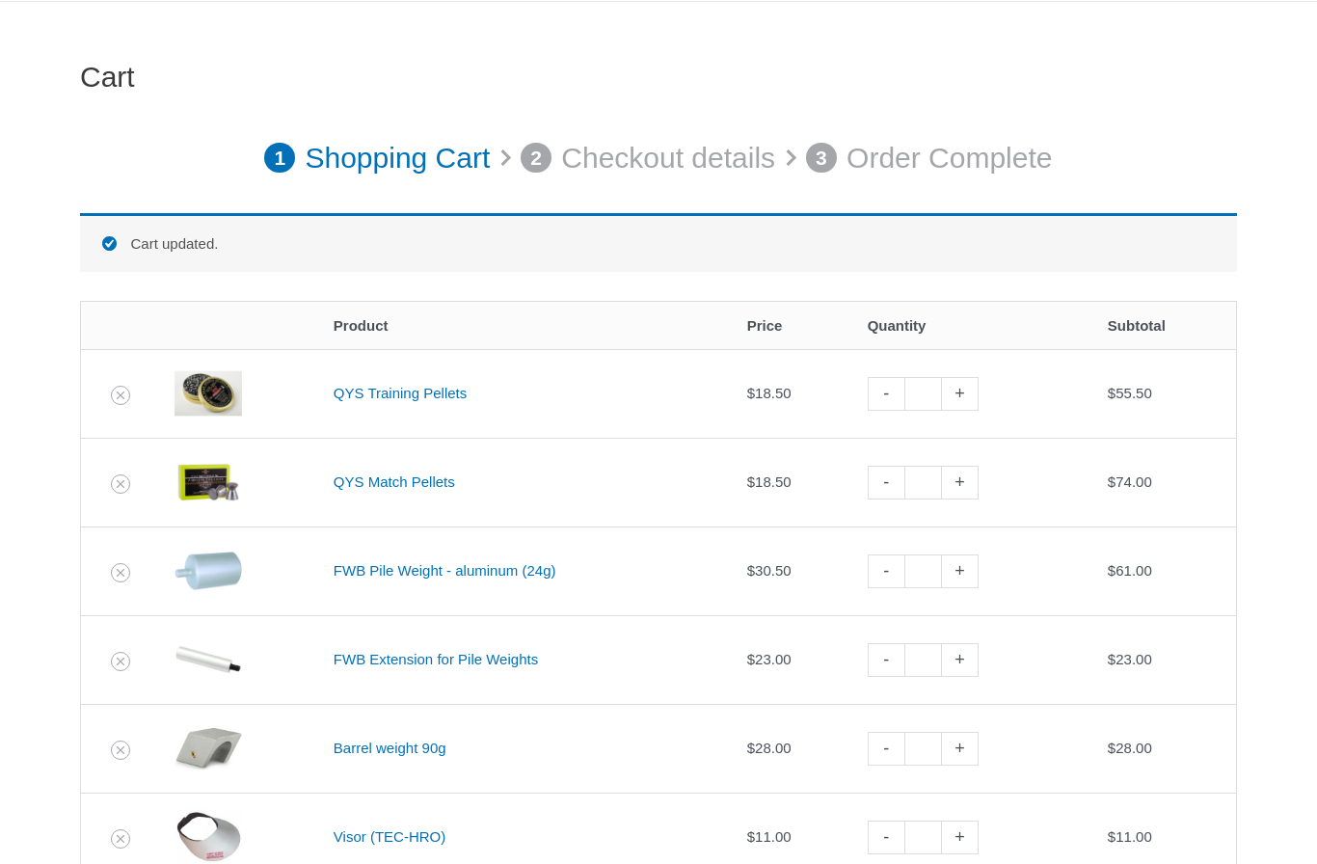
click at [887, 394] on link "-" at bounding box center [885, 394] width 37 height 34
type input "*"
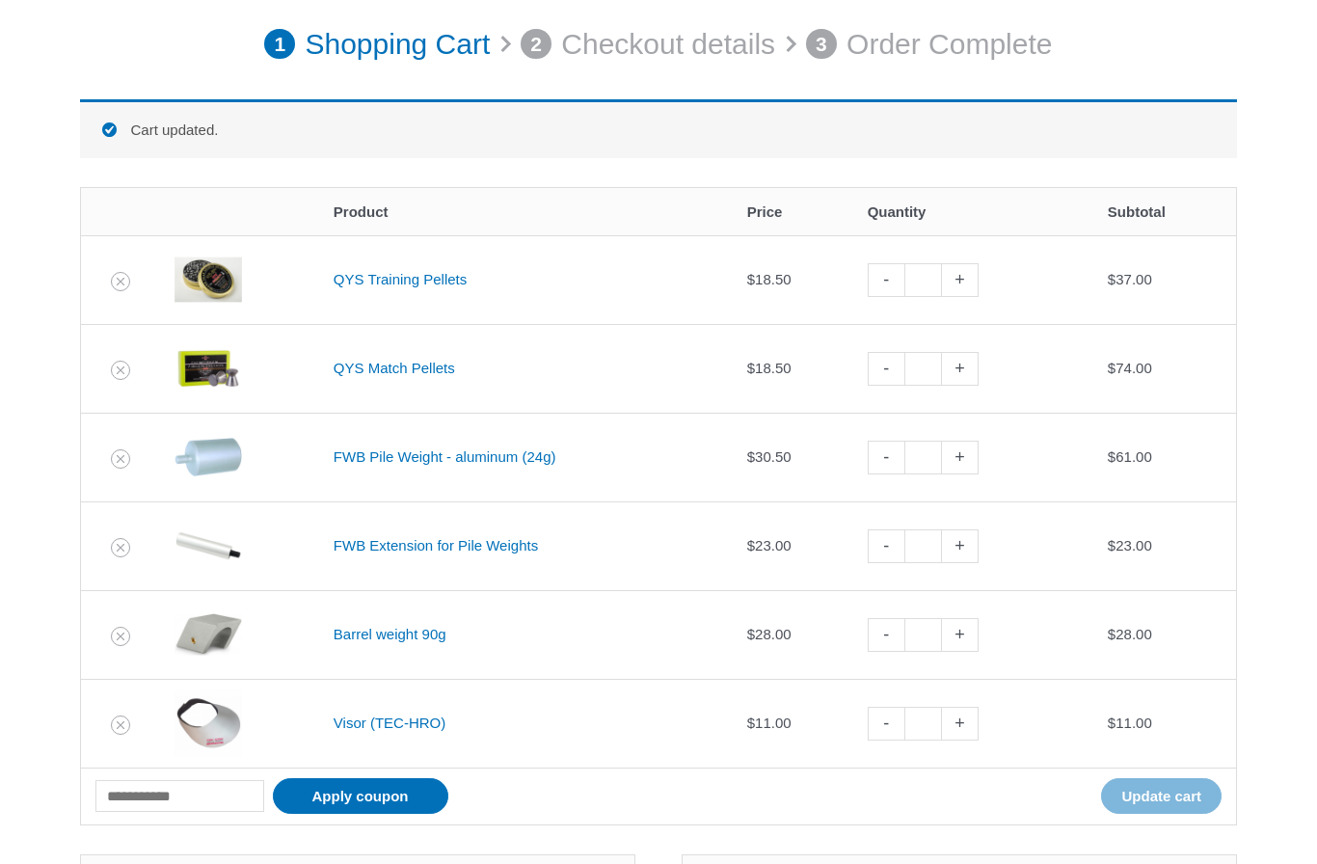
scroll to position [266, 0]
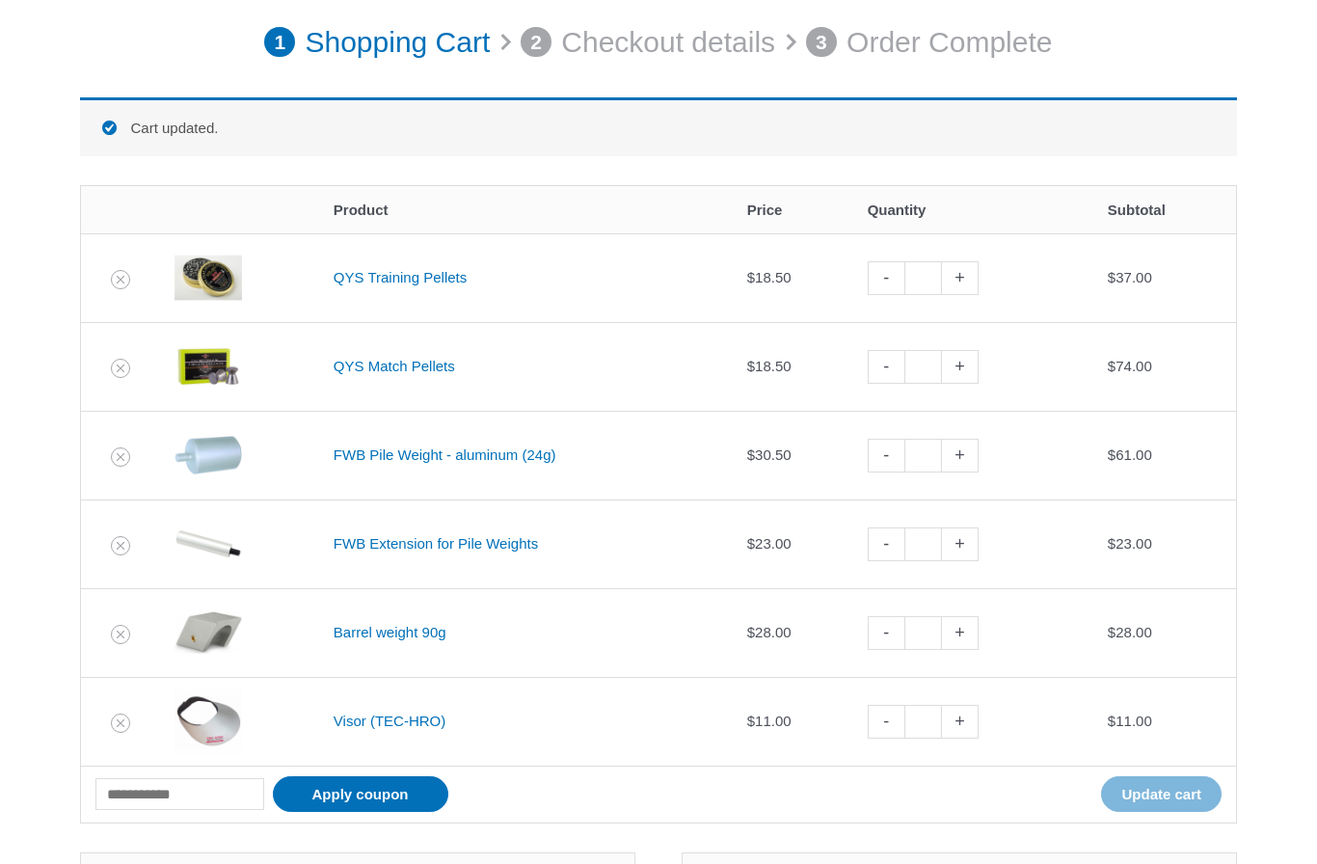
click at [894, 278] on link "-" at bounding box center [885, 278] width 37 height 34
type input "*"
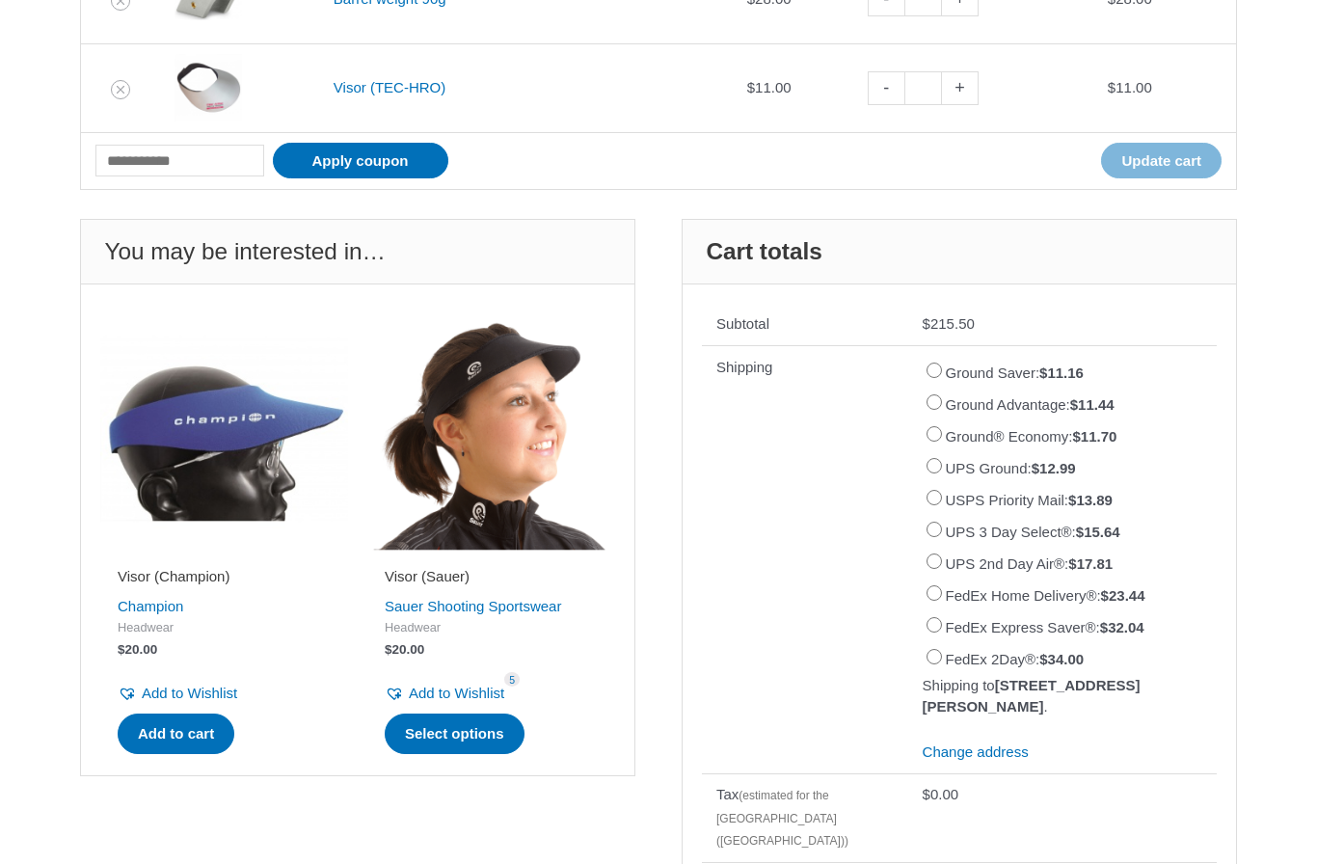
scroll to position [893, 0]
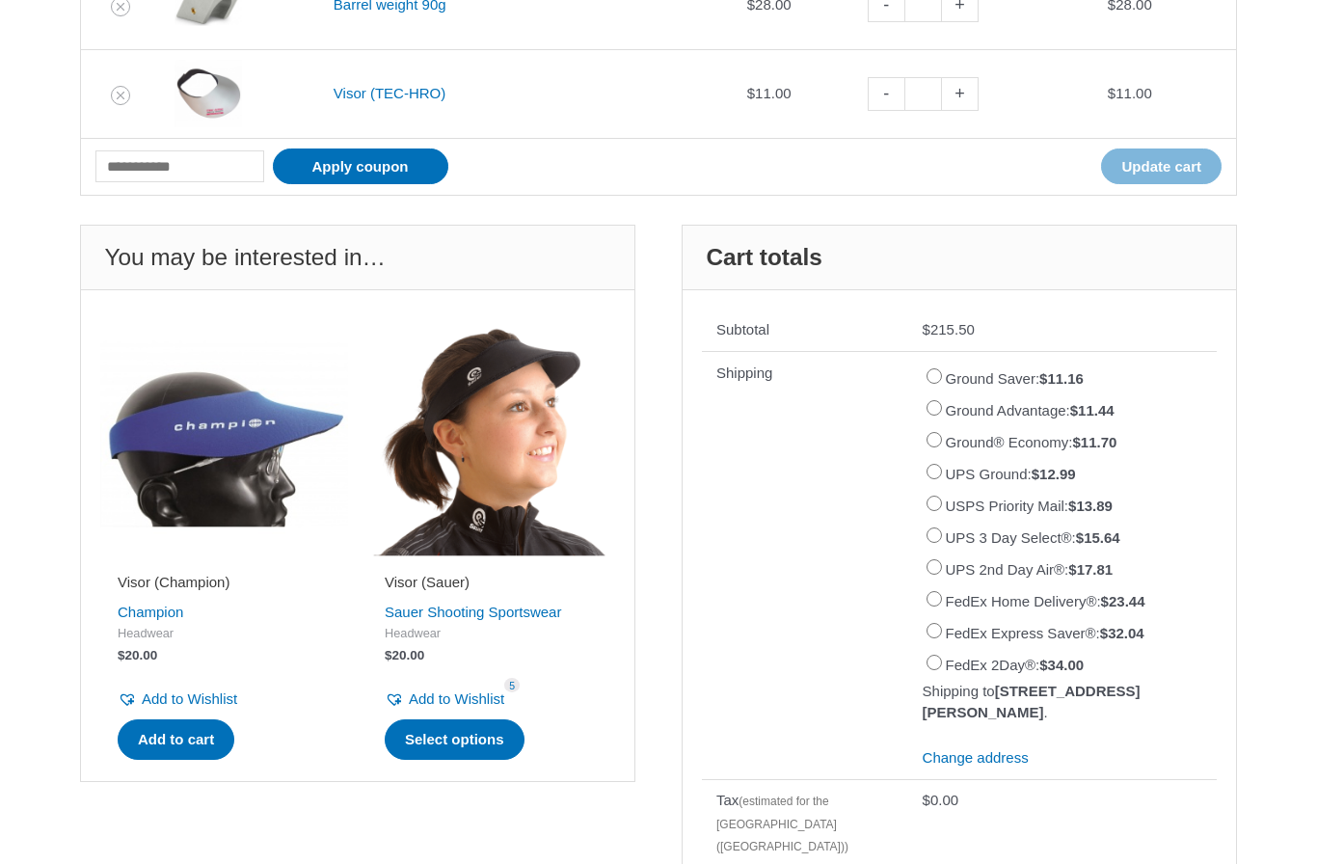
click at [954, 467] on label "UPS Ground: $ 12.99" at bounding box center [1011, 474] width 130 height 16
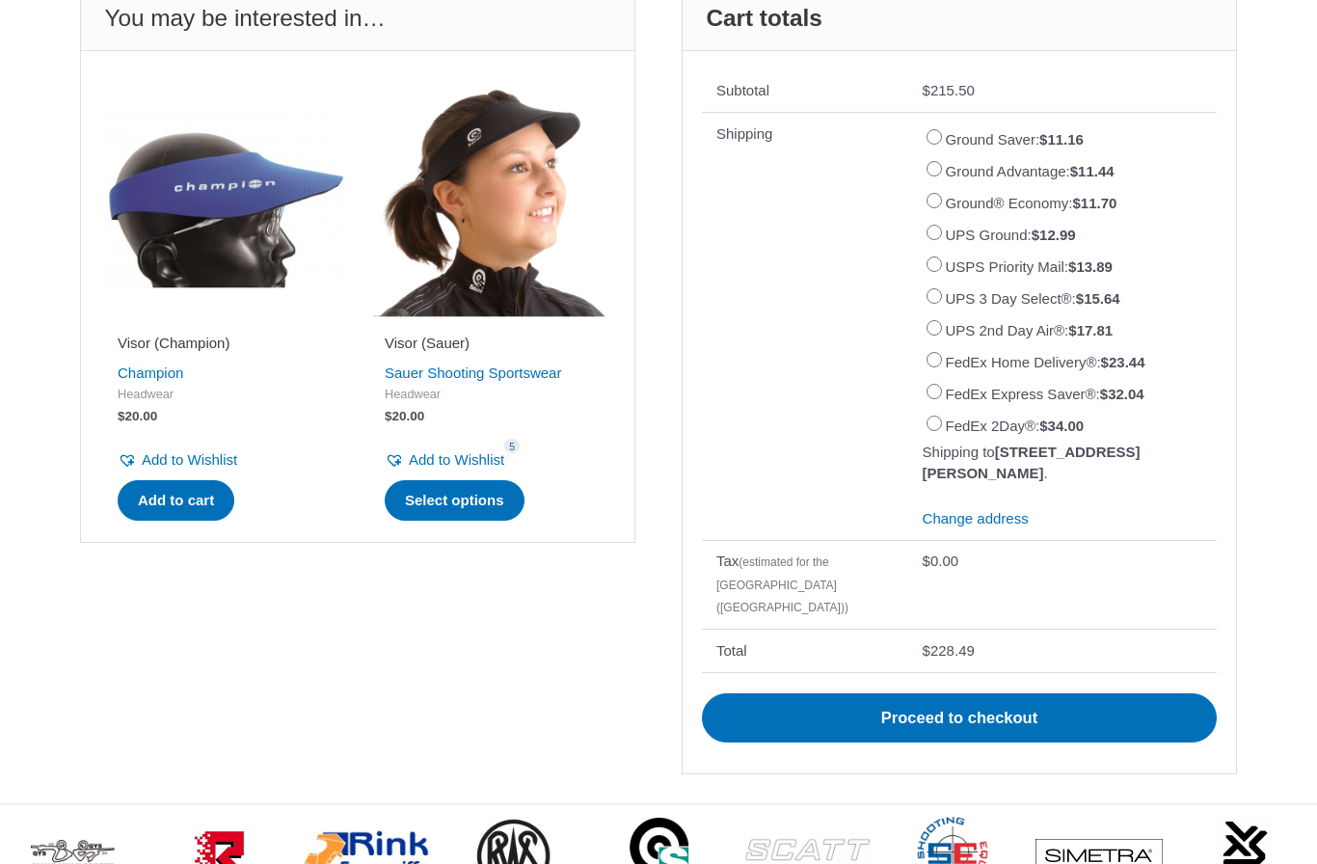
scroll to position [1132, 0]
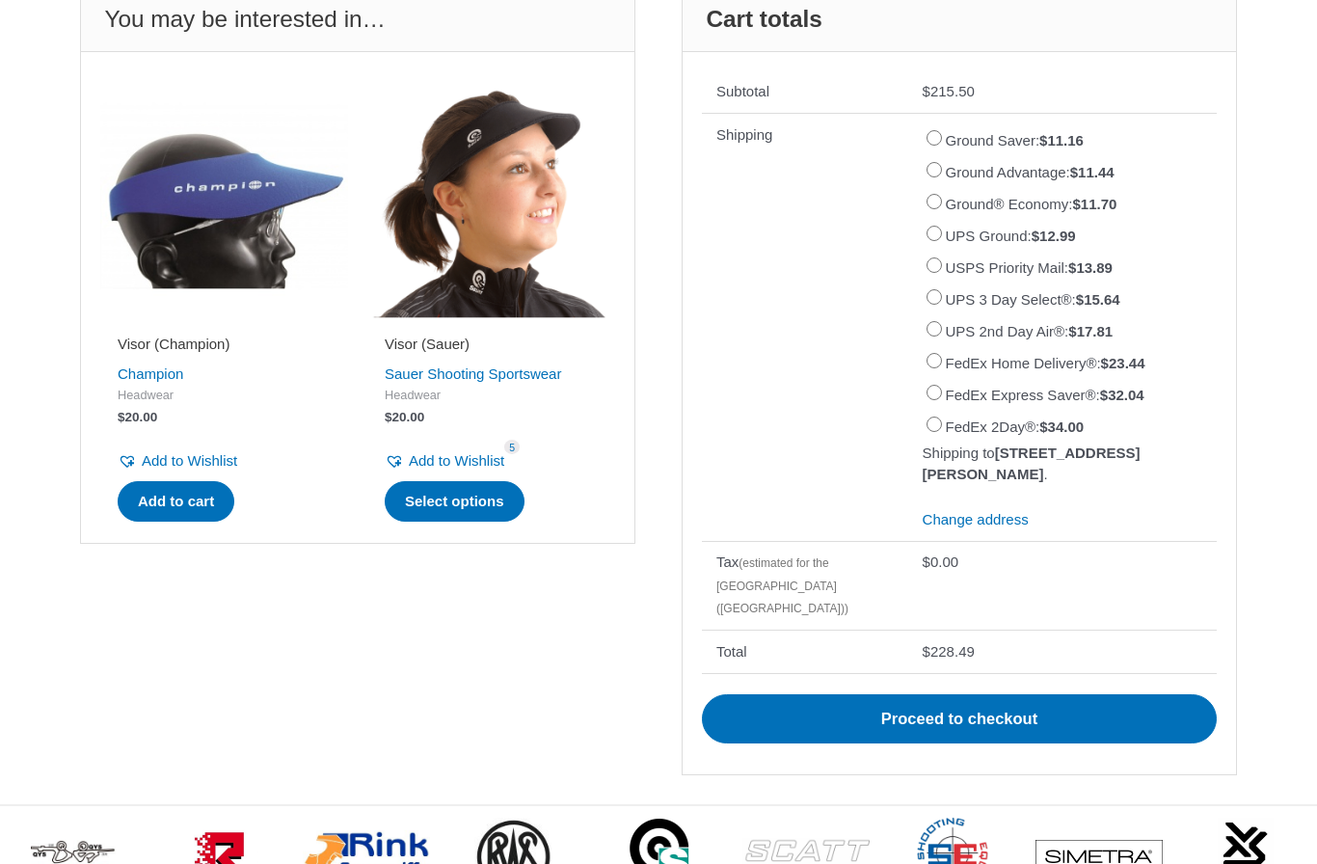
click at [934, 694] on link "Proceed to checkout" at bounding box center [959, 719] width 515 height 50
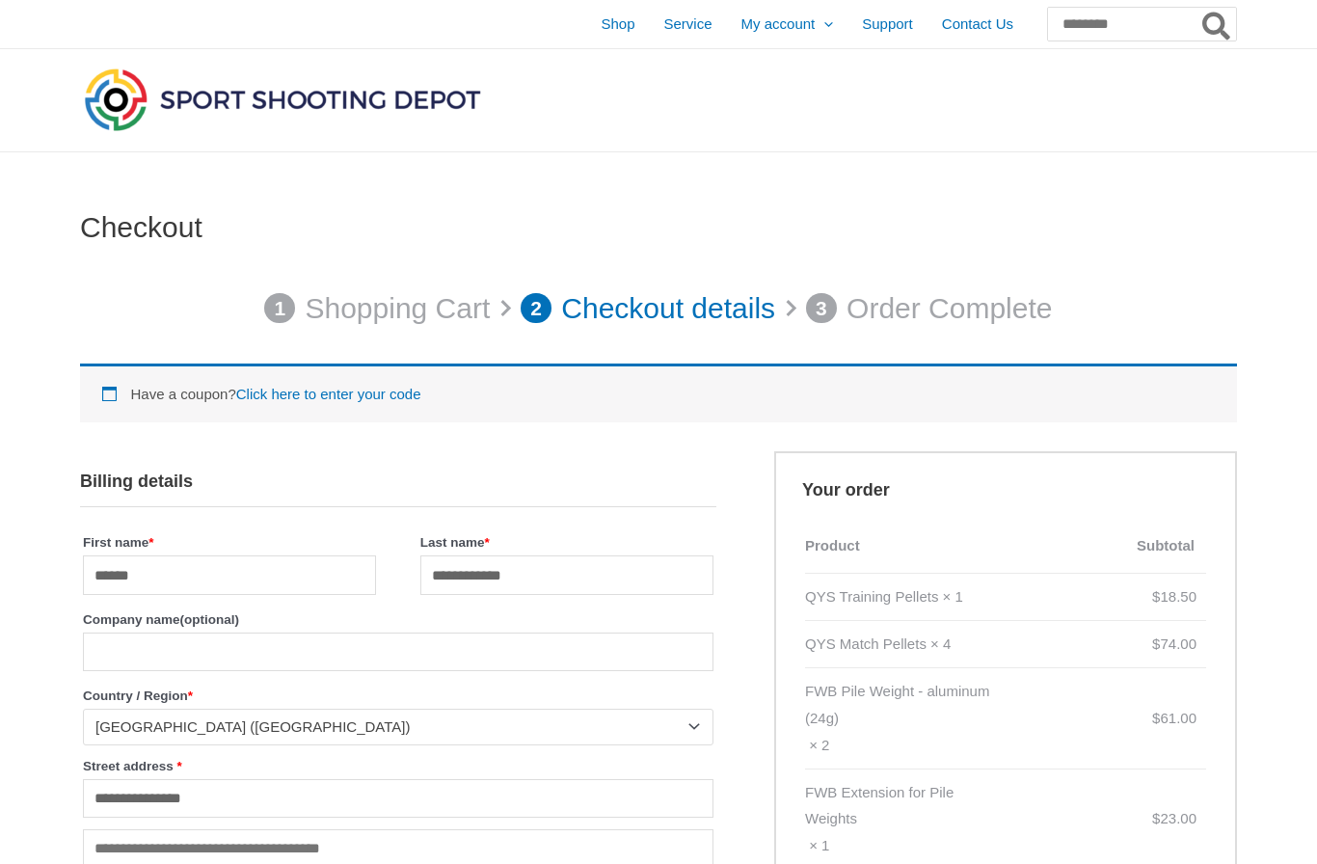
select select "**"
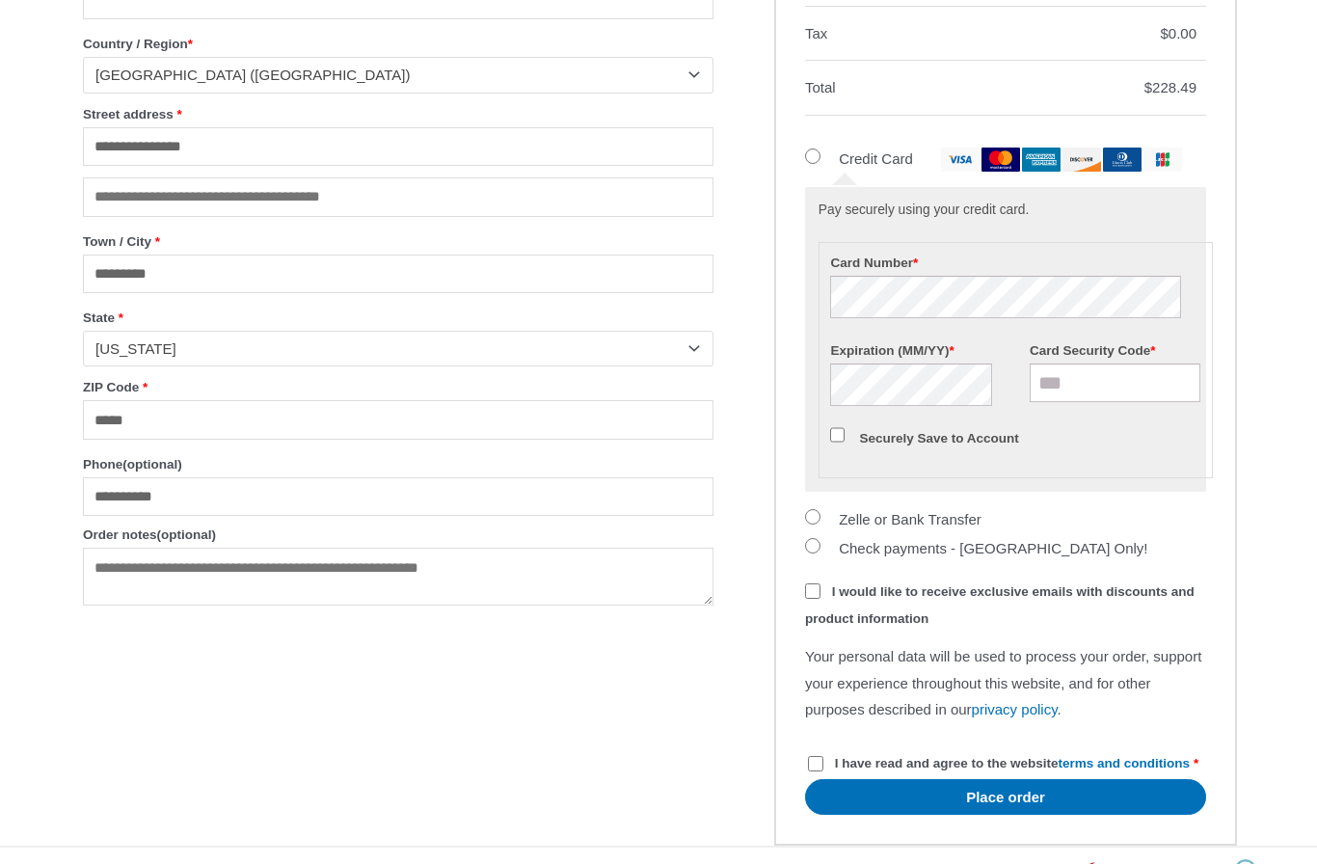
scroll to position [1445, 0]
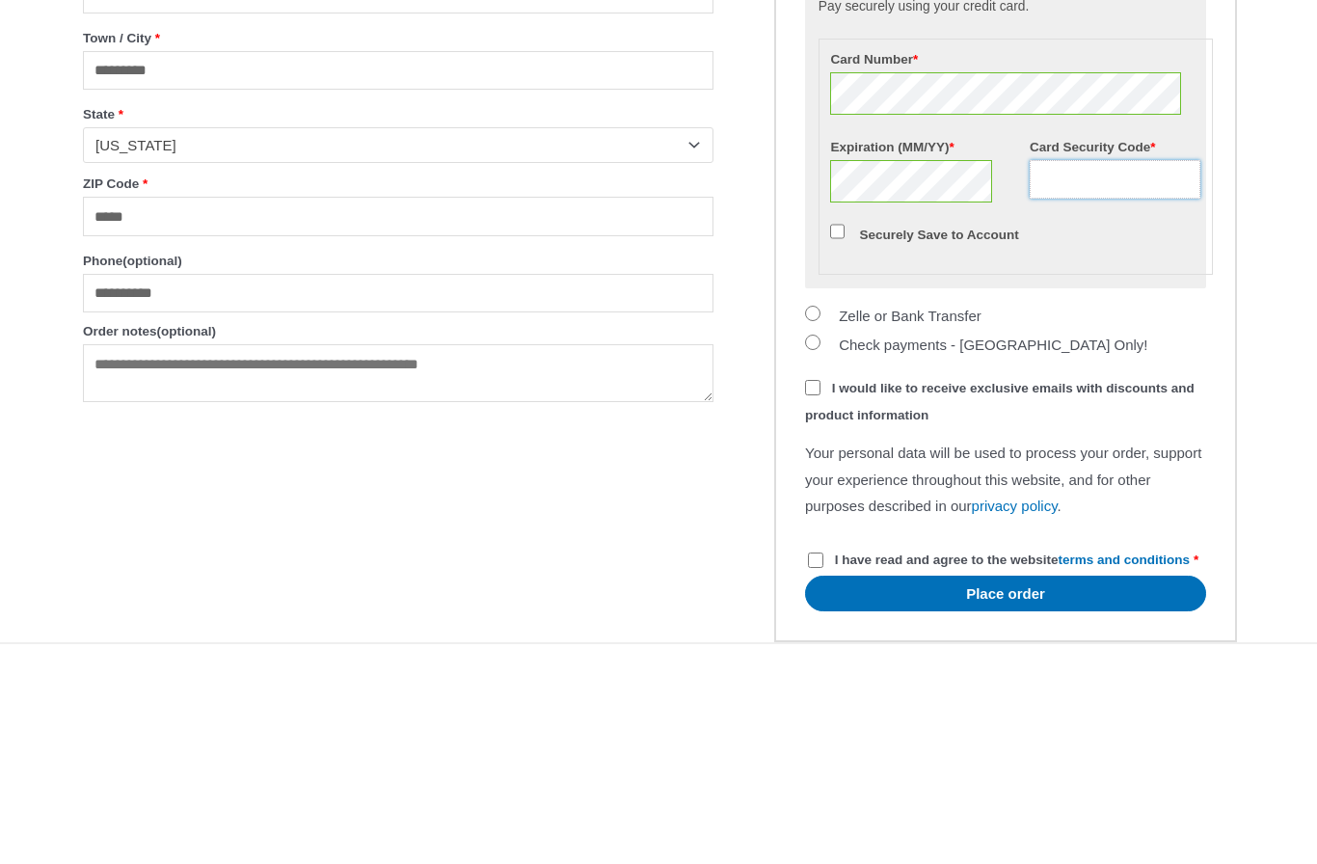
click at [1059, 372] on input "Card Security Code *" at bounding box center [1114, 391] width 171 height 39
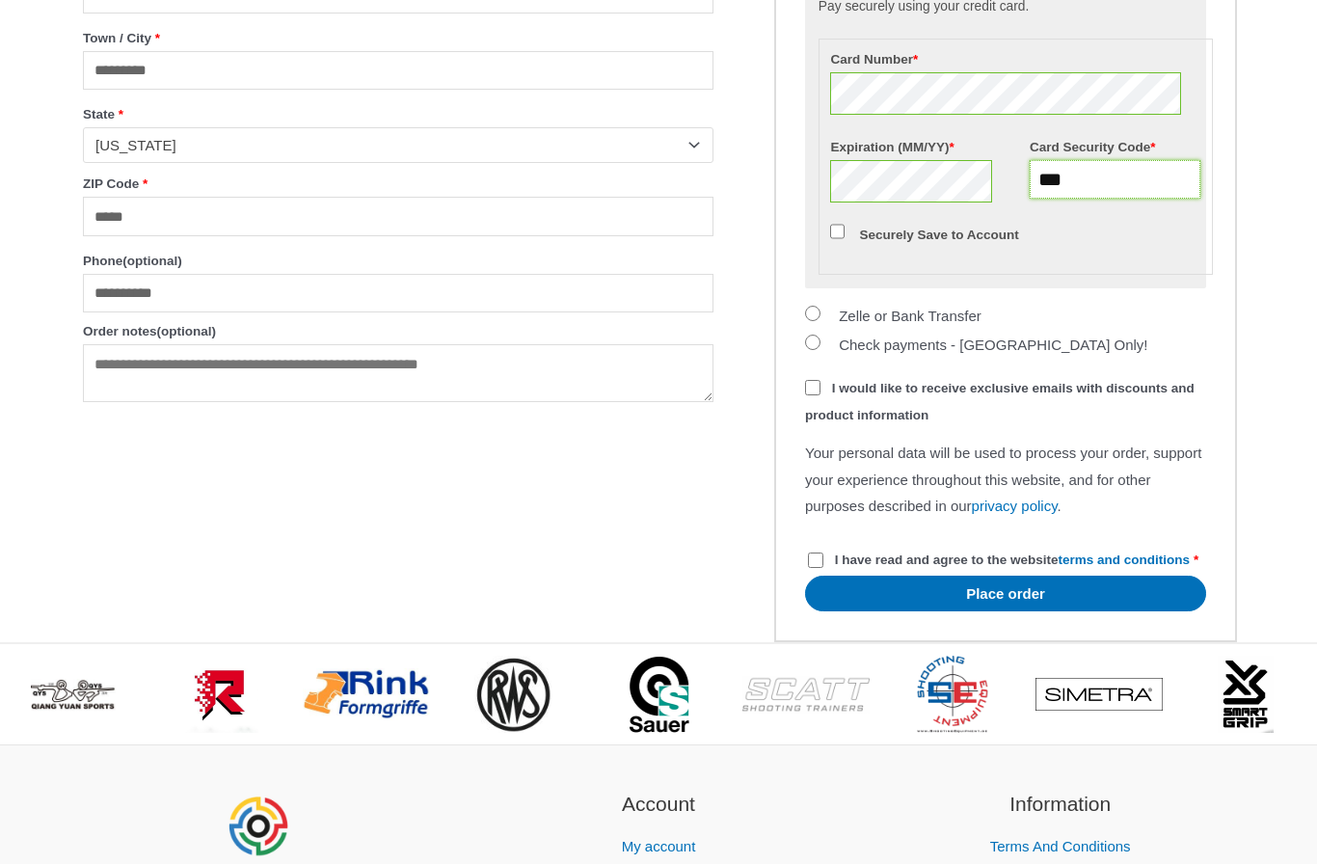
type input "***"
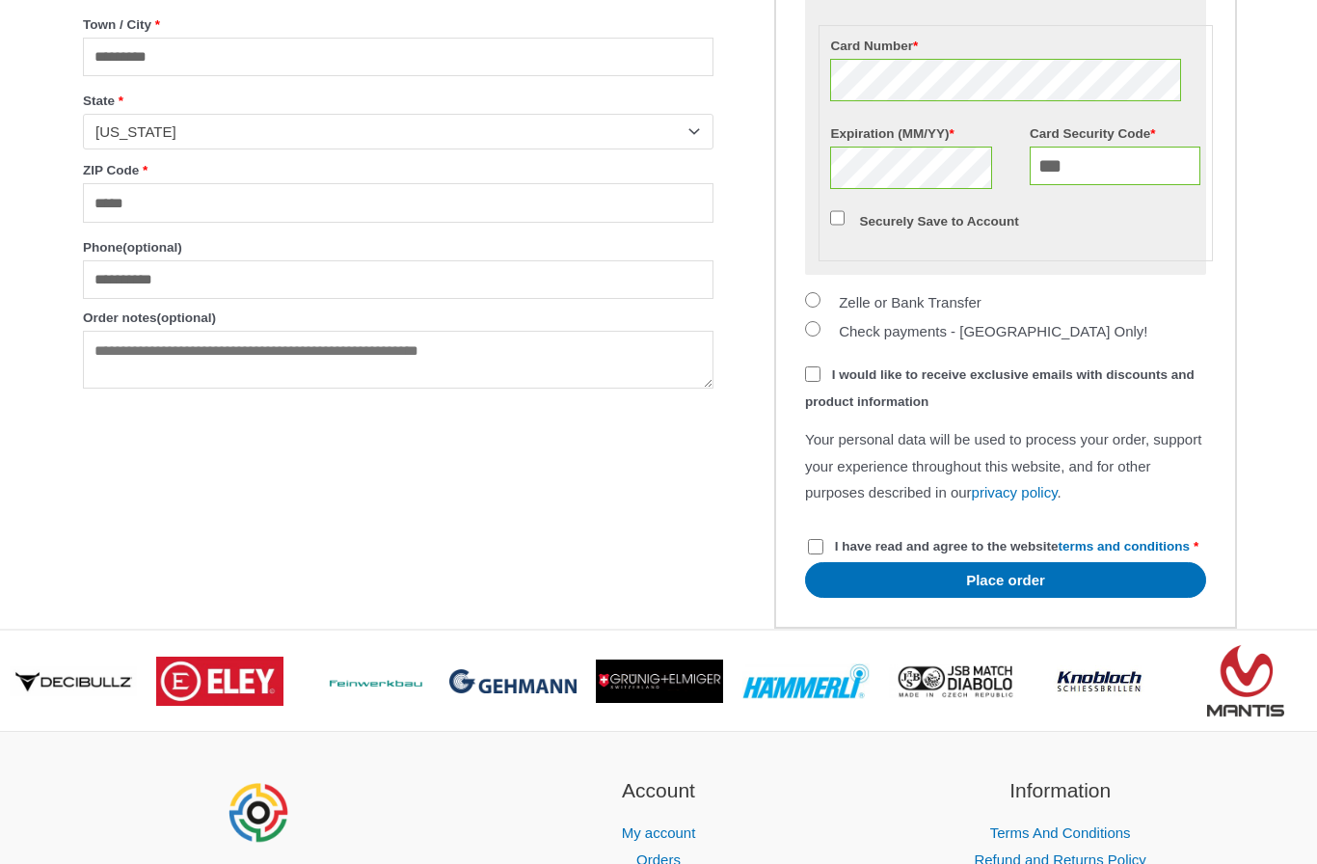
scroll to position [1679, 0]
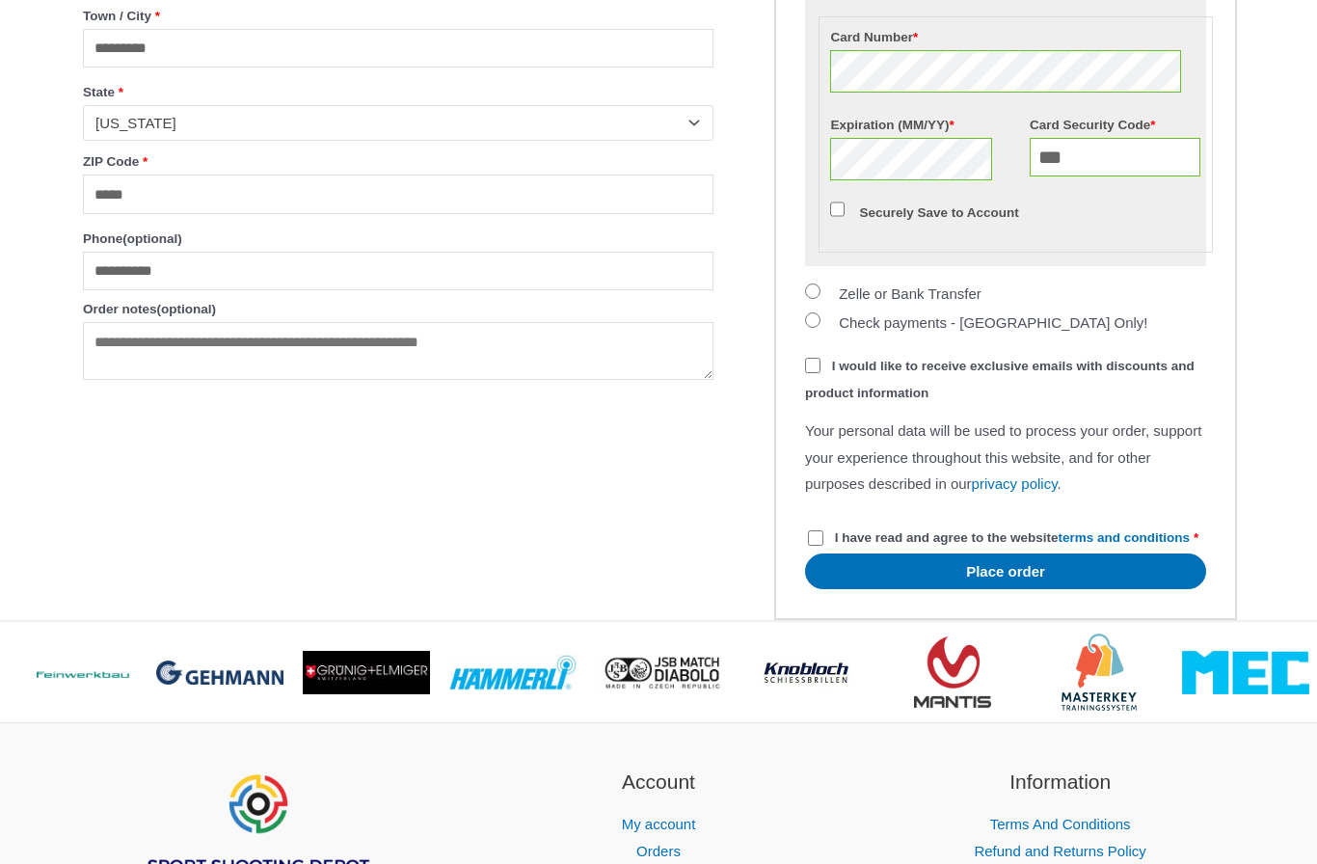
click at [1042, 589] on button "Place order" at bounding box center [1005, 571] width 401 height 36
